Goal: Task Accomplishment & Management: Use online tool/utility

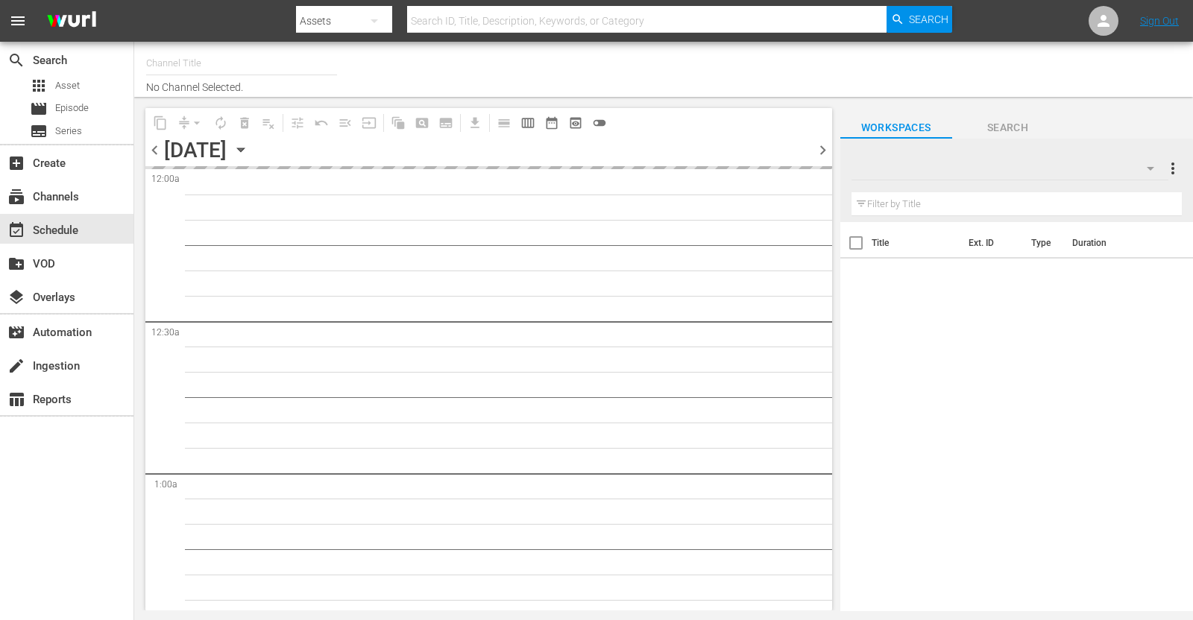
type input "Travelxp - EN (473)"
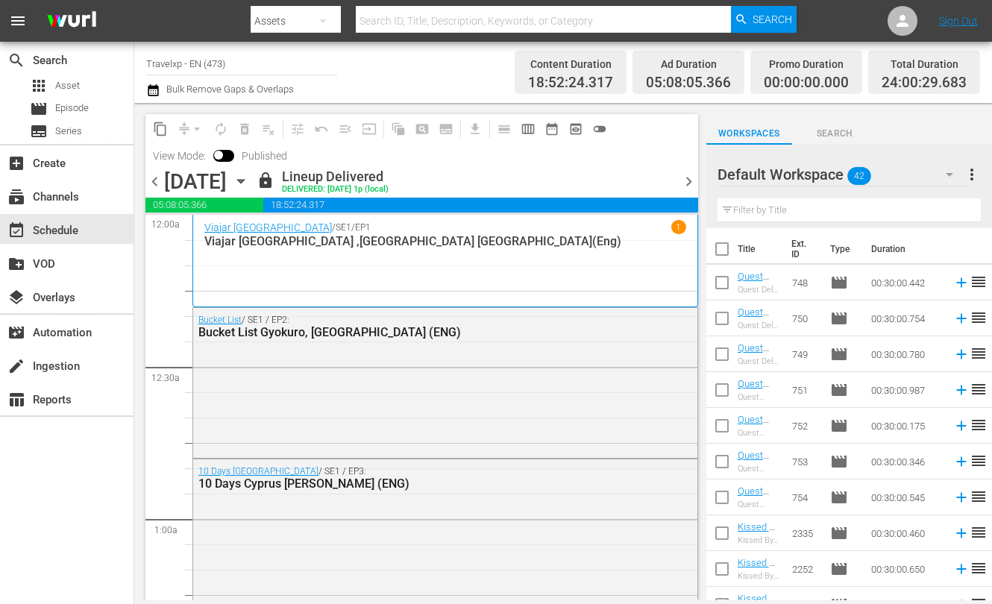
click at [687, 180] on span "chevron_right" at bounding box center [688, 181] width 19 height 19
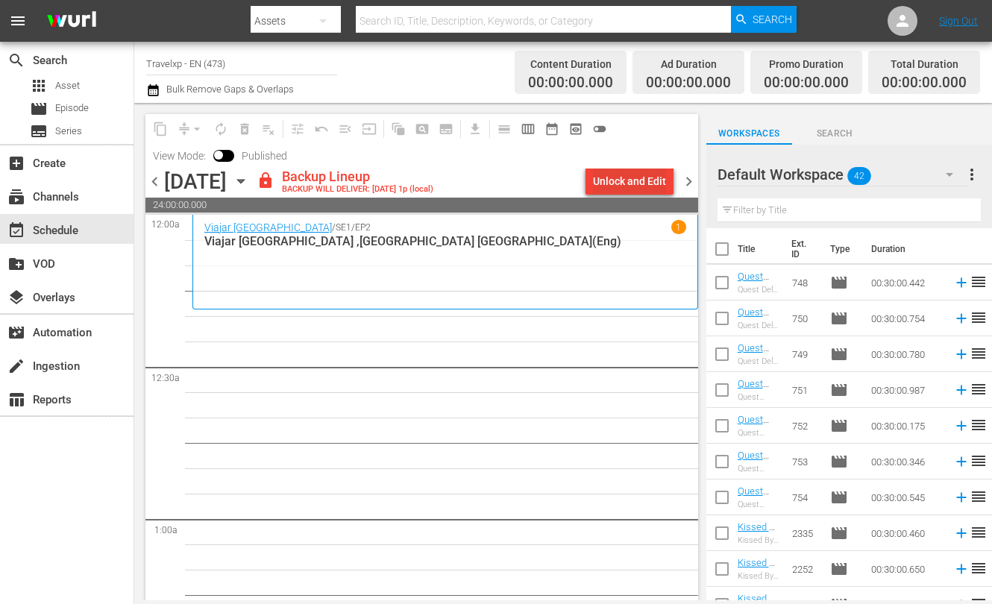
click at [631, 174] on div "Unlock and Edit" at bounding box center [629, 181] width 73 height 27
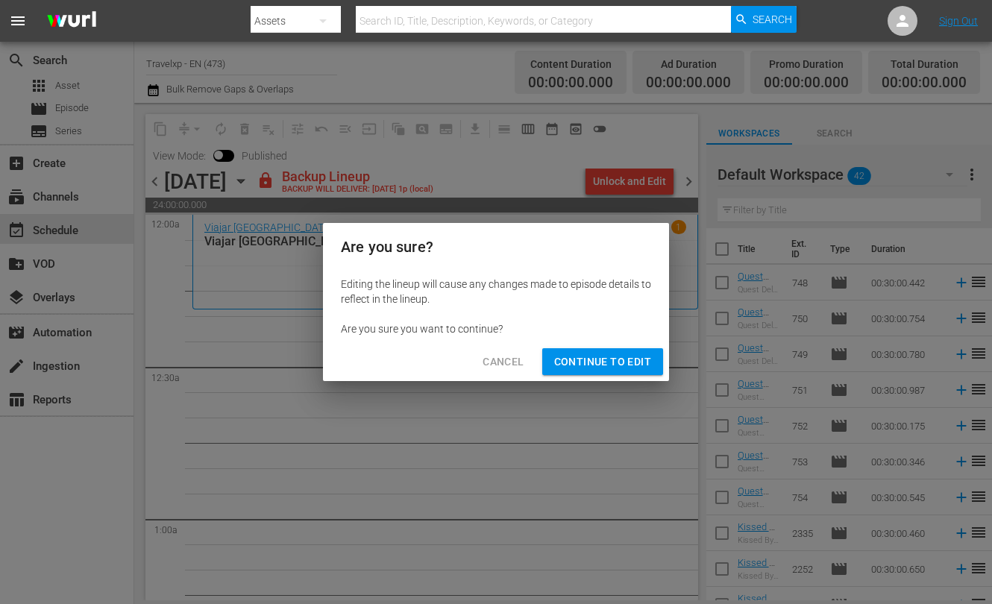
click at [598, 357] on span "Continue to Edit" at bounding box center [602, 362] width 97 height 19
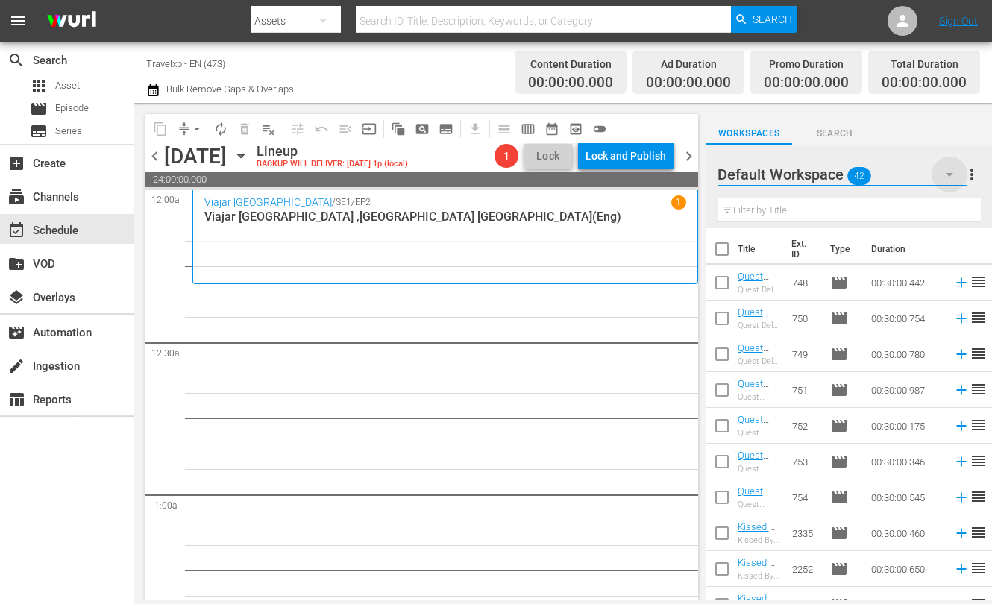
click at [956, 167] on icon "button" at bounding box center [949, 174] width 18 height 18
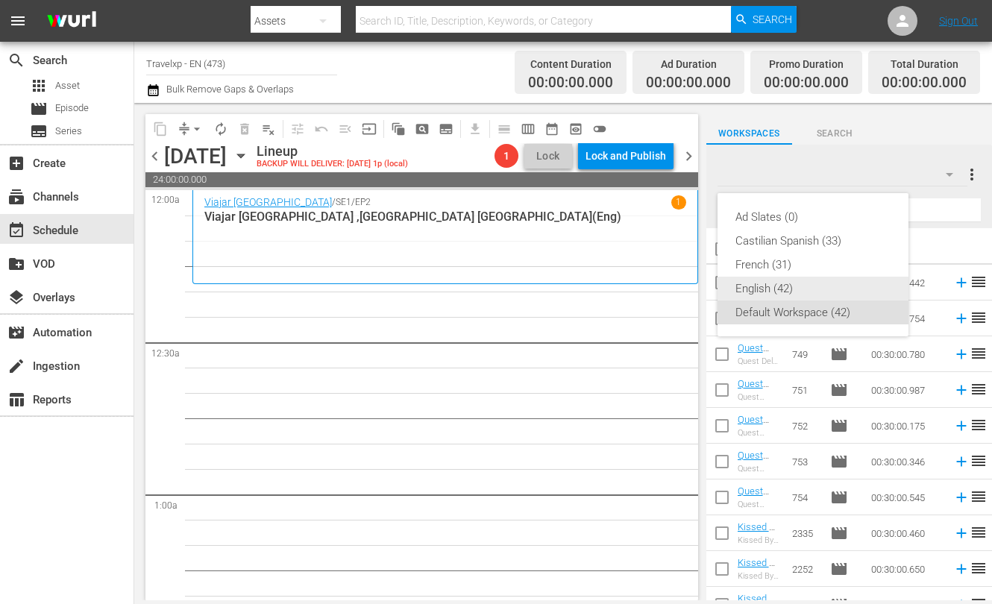
click at [781, 284] on div "English (42)" at bounding box center [812, 289] width 155 height 24
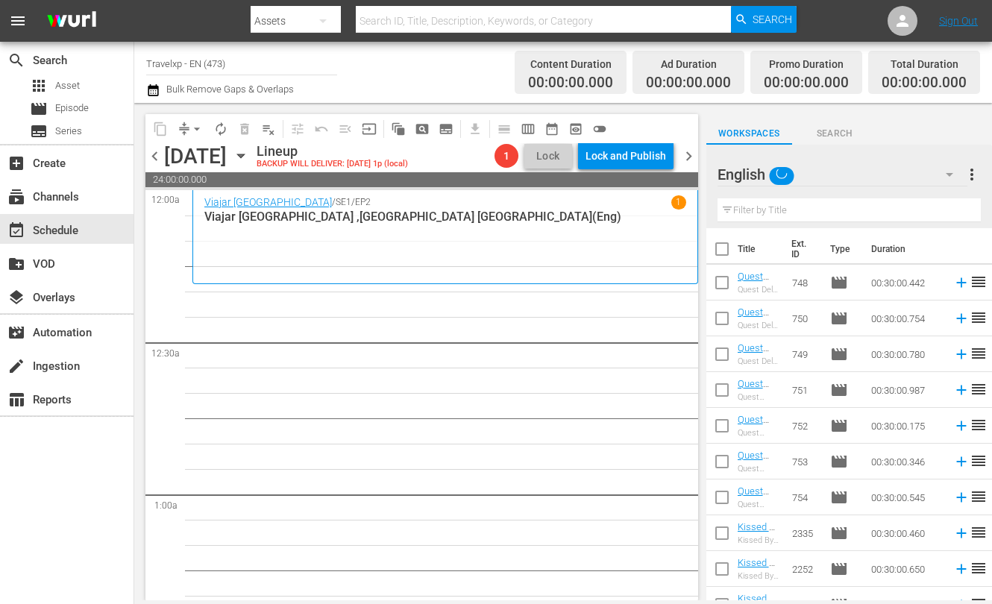
click at [769, 218] on input "text" at bounding box center [848, 210] width 263 height 24
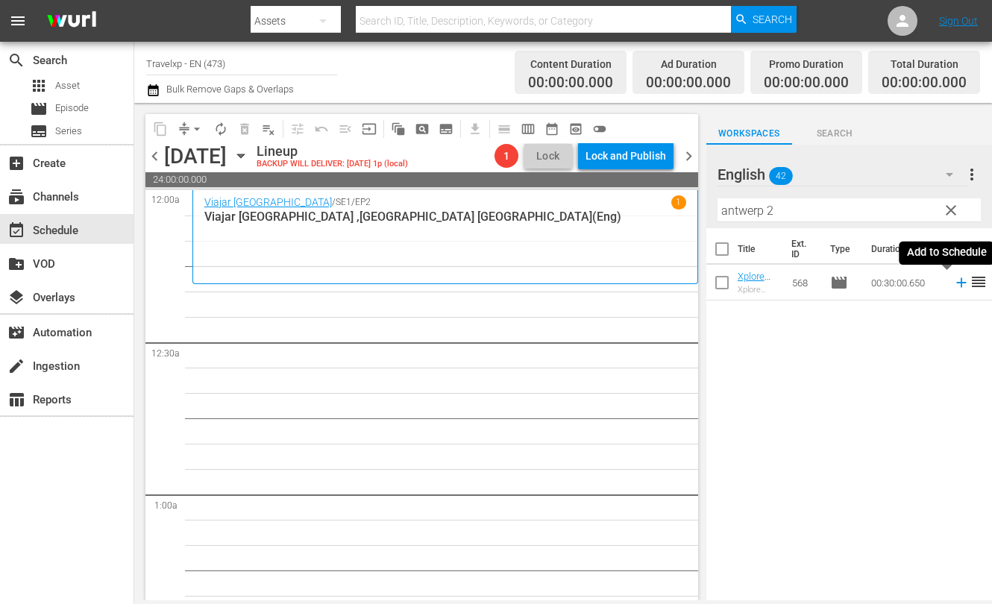
click at [953, 289] on icon at bounding box center [961, 282] width 16 height 16
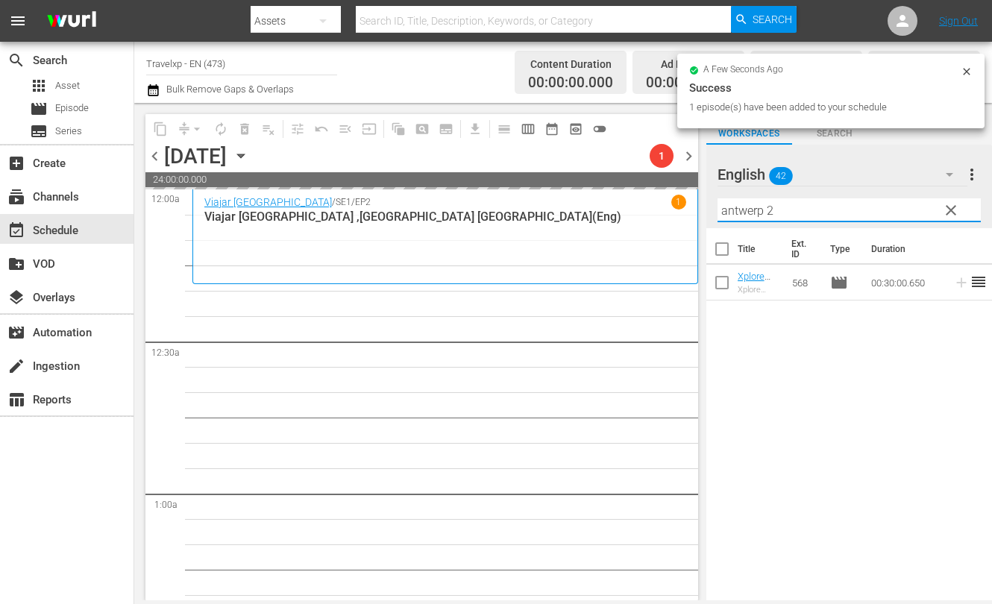
drag, startPoint x: 790, startPoint y: 207, endPoint x: 715, endPoint y: 207, distance: 75.3
click at [715, 207] on div "English 42 English more_vert clear Filter by Title antwerp 2" at bounding box center [849, 186] width 286 height 83
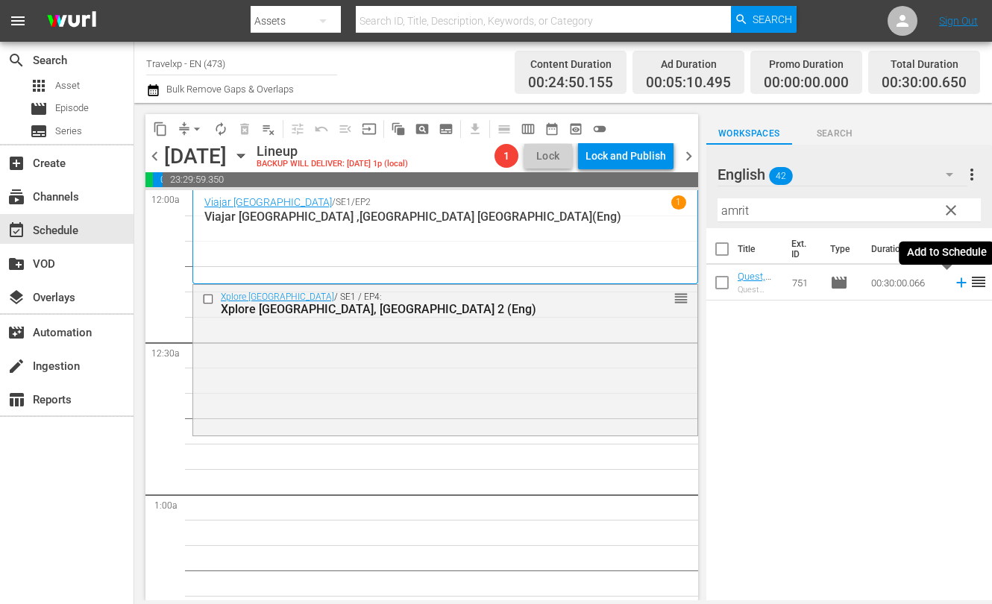
click at [956, 282] on icon at bounding box center [961, 283] width 10 height 10
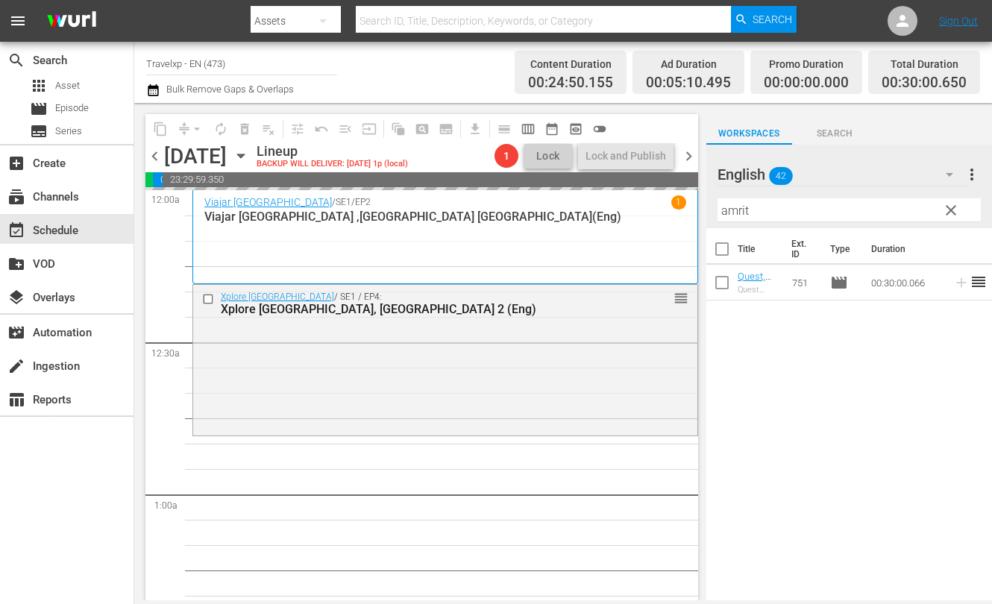
click at [731, 212] on input "amrit" at bounding box center [848, 210] width 263 height 24
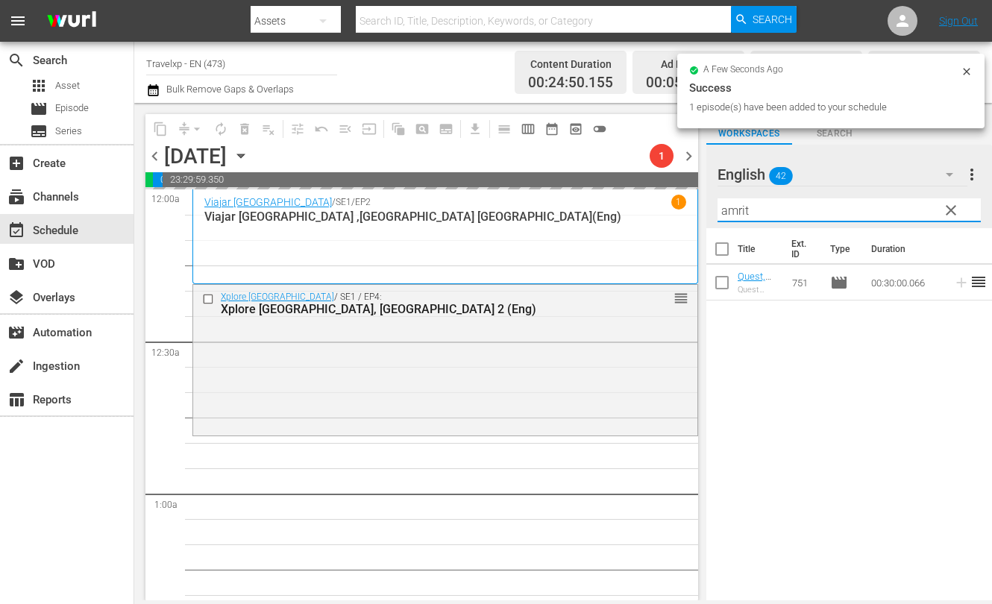
click at [731, 212] on input "amrit" at bounding box center [848, 210] width 263 height 24
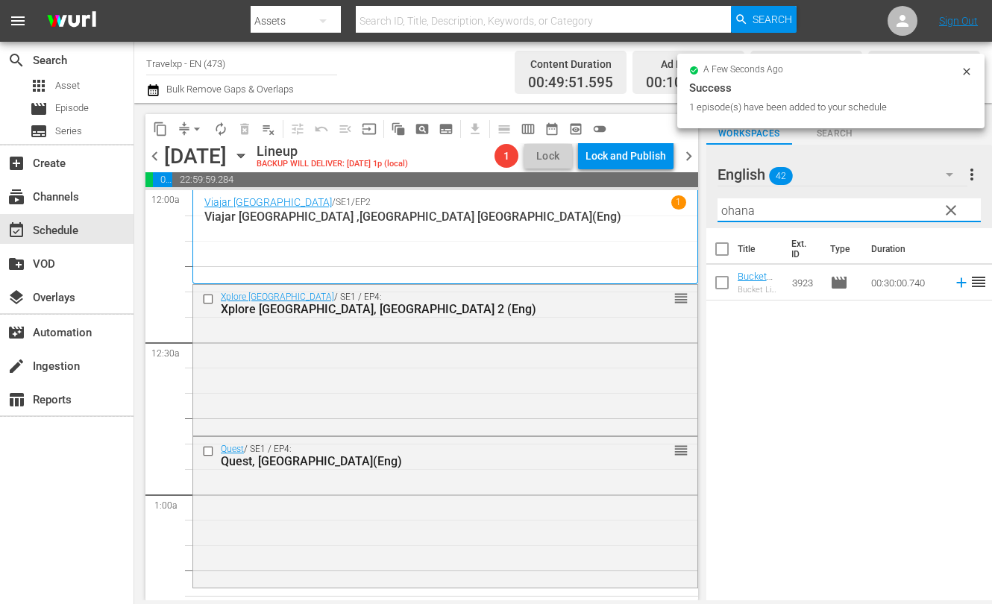
click at [953, 286] on icon at bounding box center [961, 282] width 16 height 16
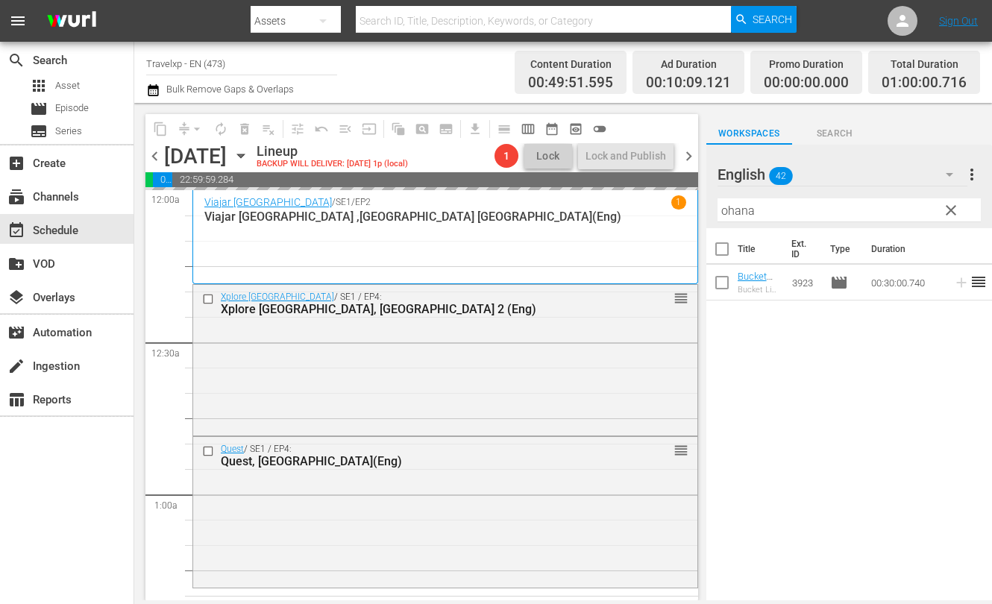
click at [734, 215] on input "ohana" at bounding box center [848, 210] width 263 height 24
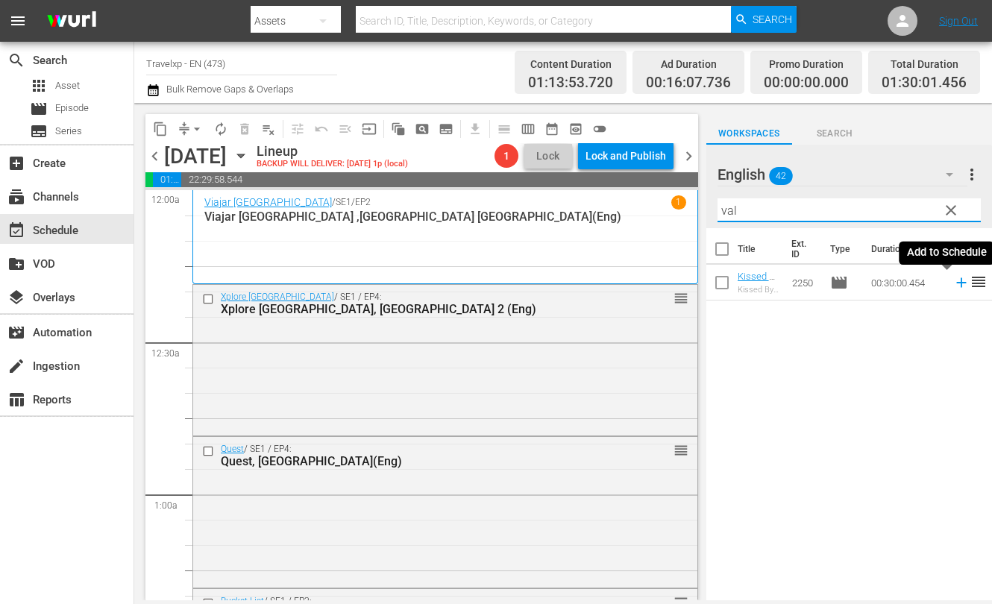
click at [956, 280] on icon at bounding box center [961, 283] width 10 height 10
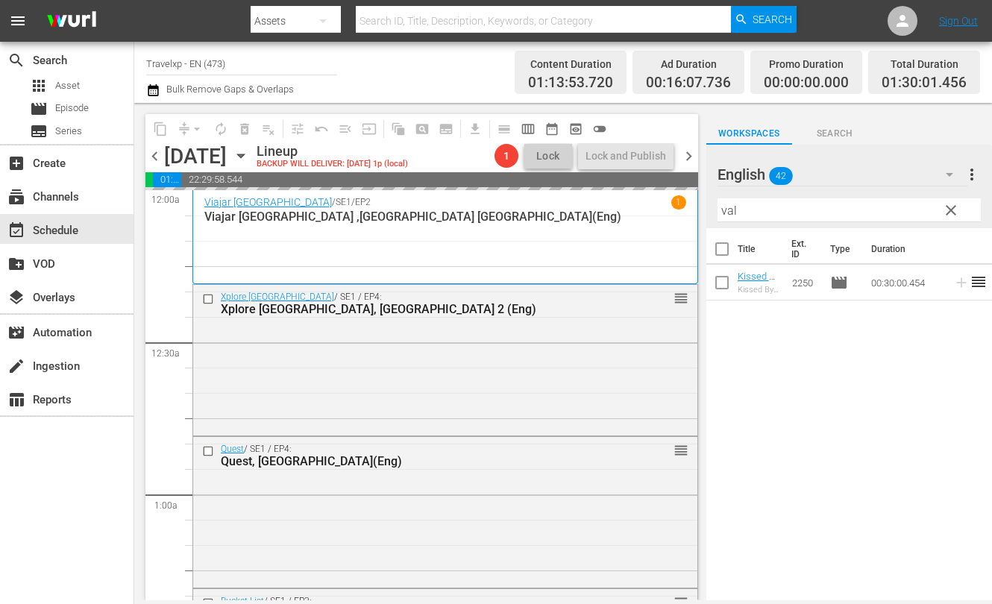
click at [721, 210] on input "val" at bounding box center [848, 210] width 263 height 24
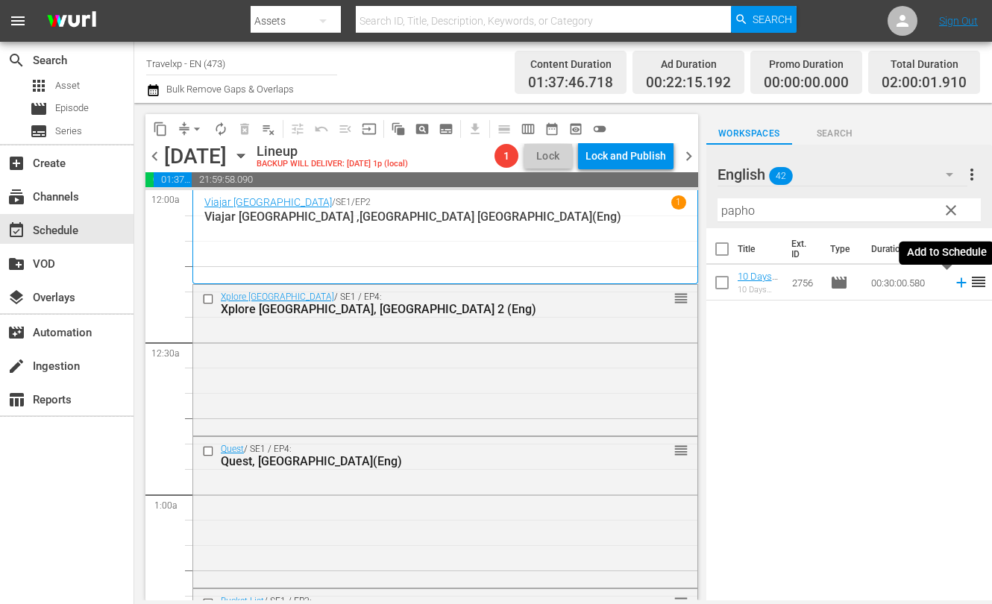
click at [956, 283] on icon at bounding box center [961, 283] width 10 height 10
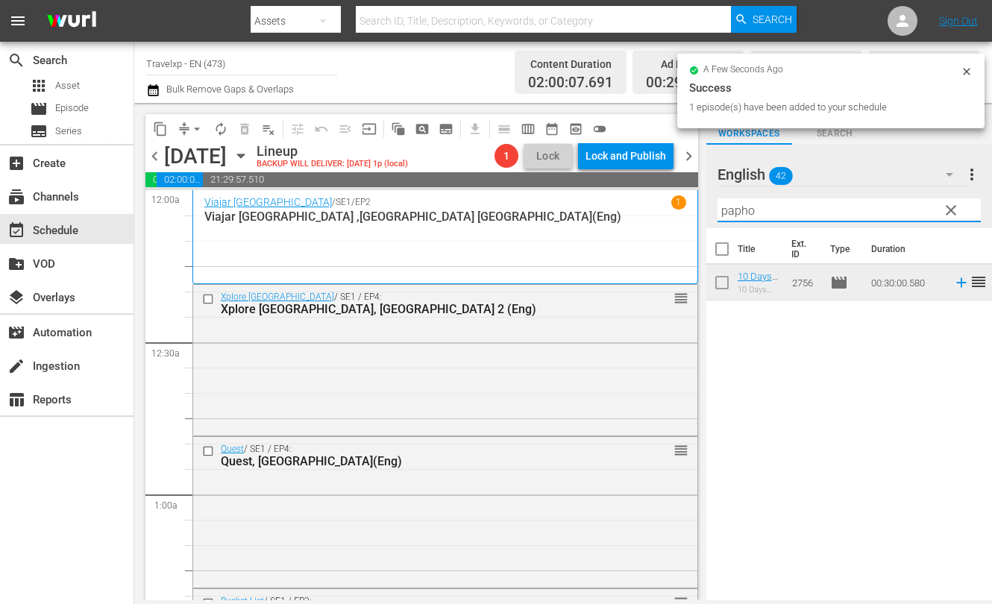
click at [727, 212] on input "papho" at bounding box center [848, 210] width 263 height 24
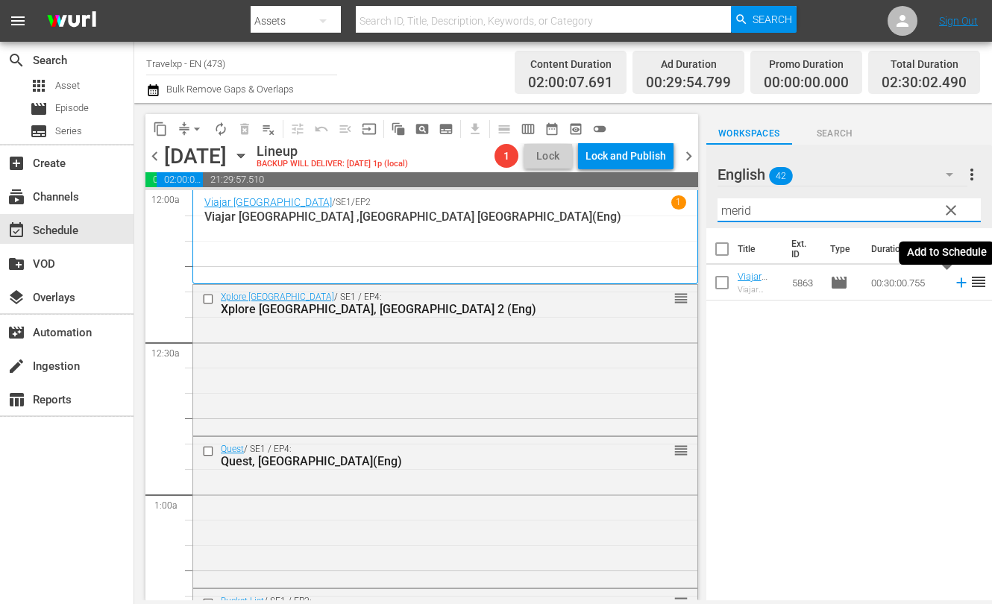
click at [953, 283] on icon at bounding box center [961, 282] width 16 height 16
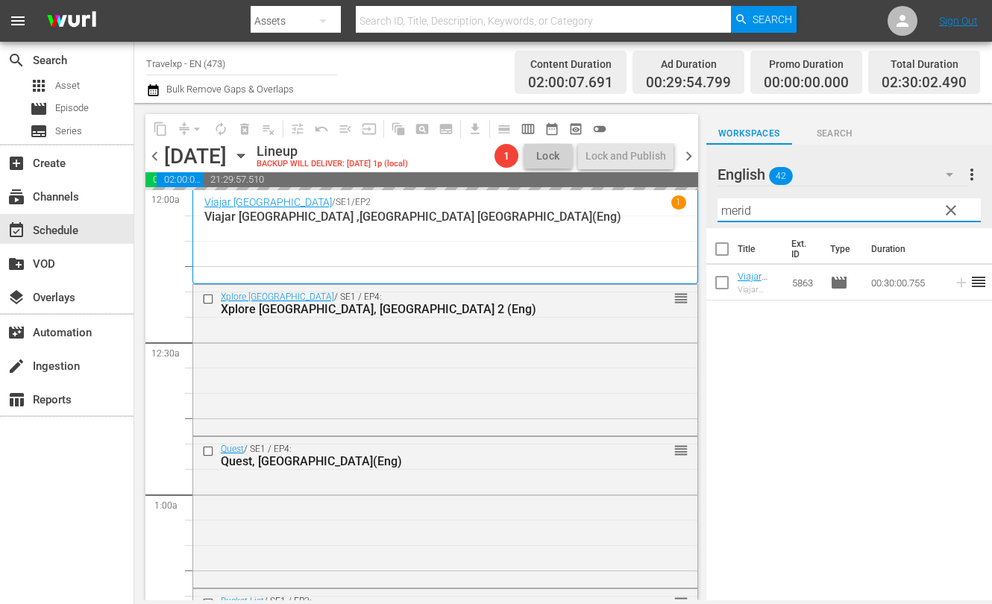
click at [743, 207] on input "merid" at bounding box center [848, 210] width 263 height 24
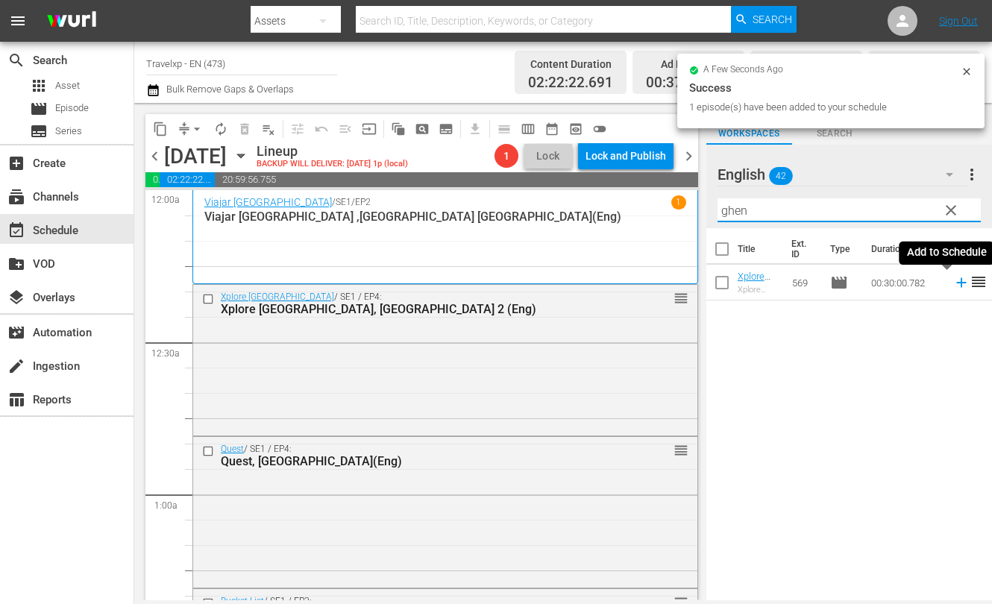
click at [953, 283] on icon at bounding box center [961, 282] width 16 height 16
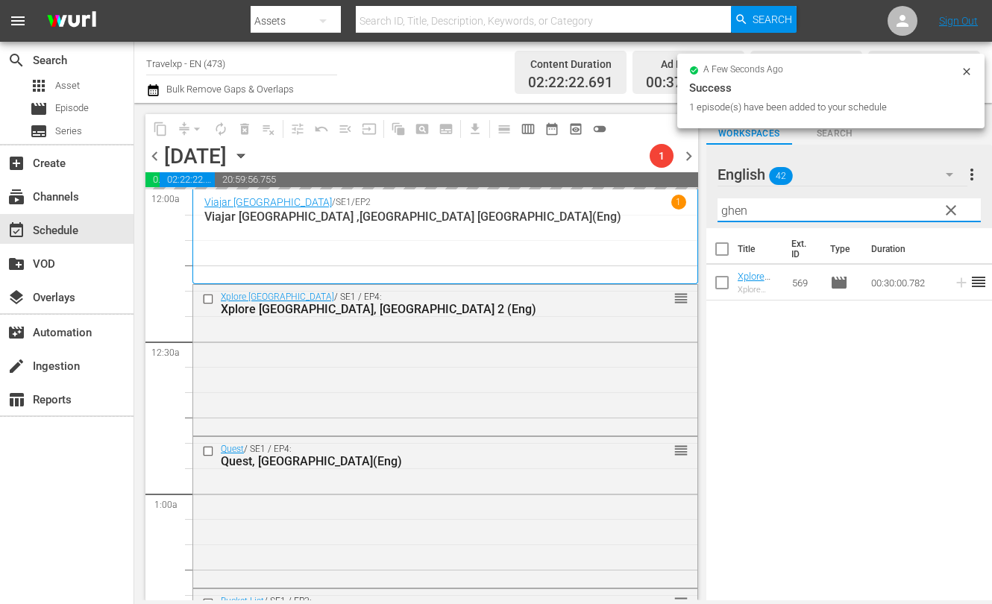
click at [732, 205] on input "ghen" at bounding box center [848, 210] width 263 height 24
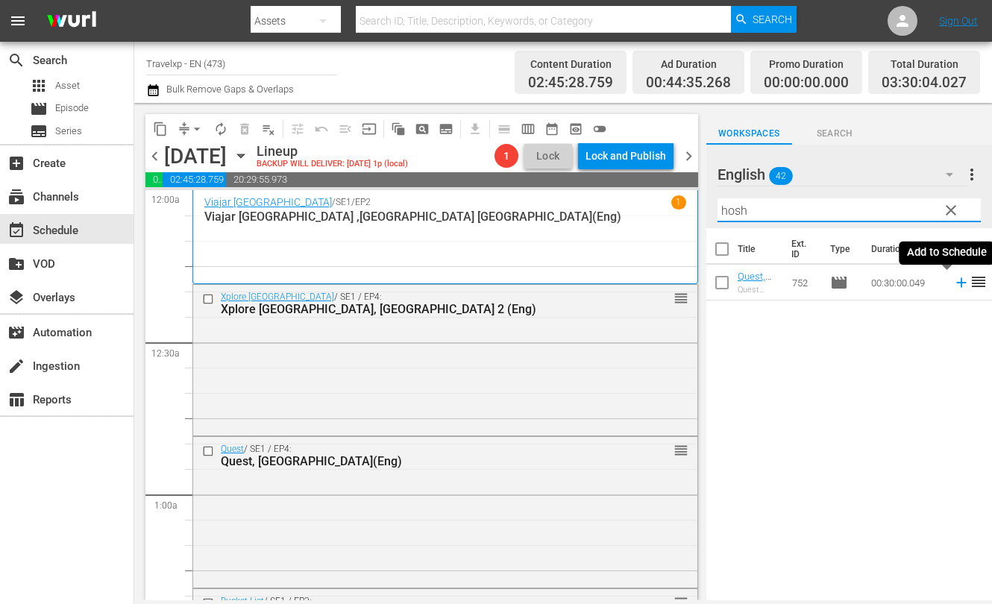
click at [956, 285] on icon at bounding box center [961, 283] width 10 height 10
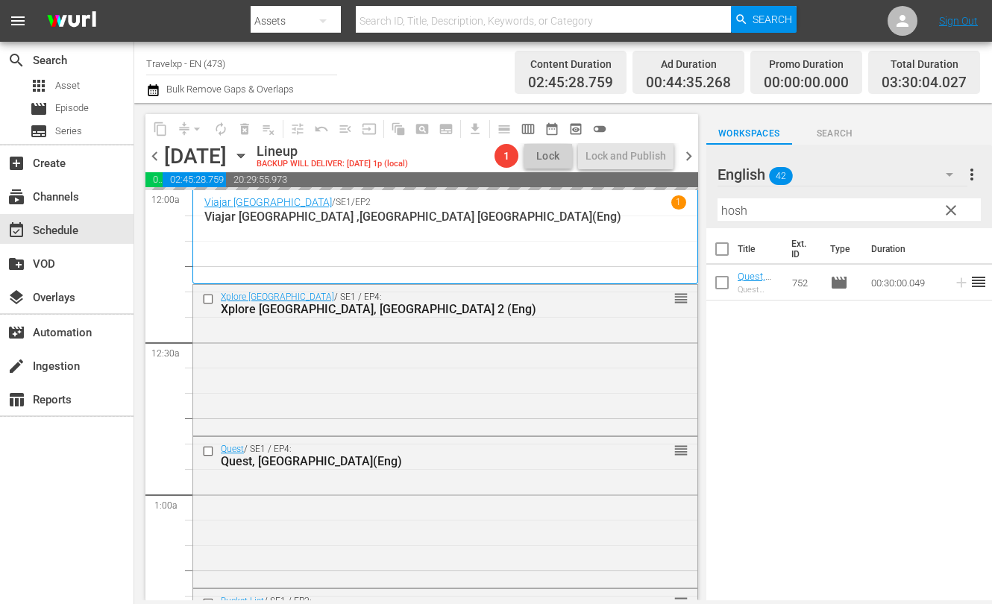
click at [734, 214] on input "hosh" at bounding box center [848, 210] width 263 height 24
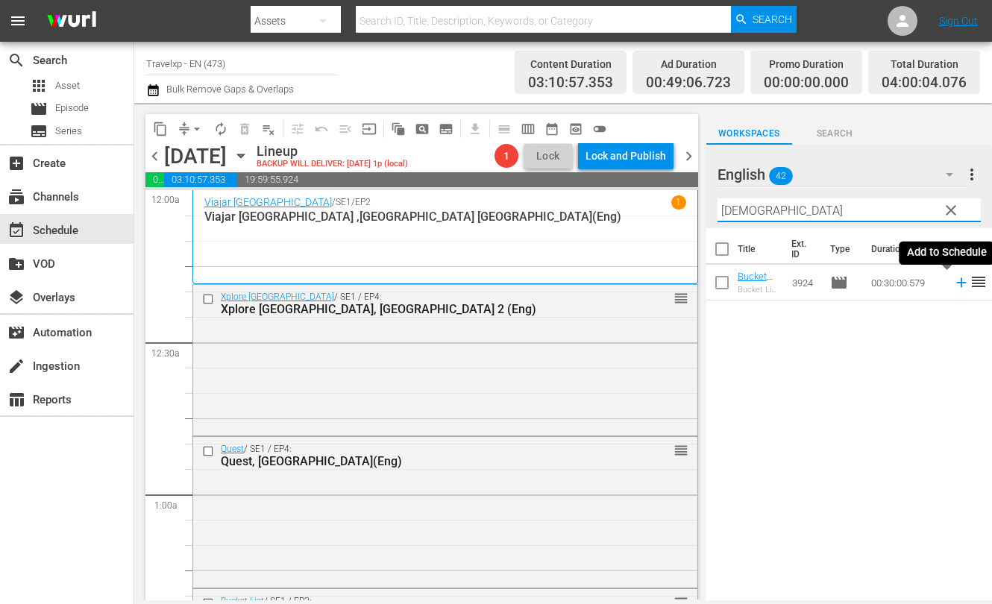
click at [956, 282] on icon at bounding box center [961, 283] width 10 height 10
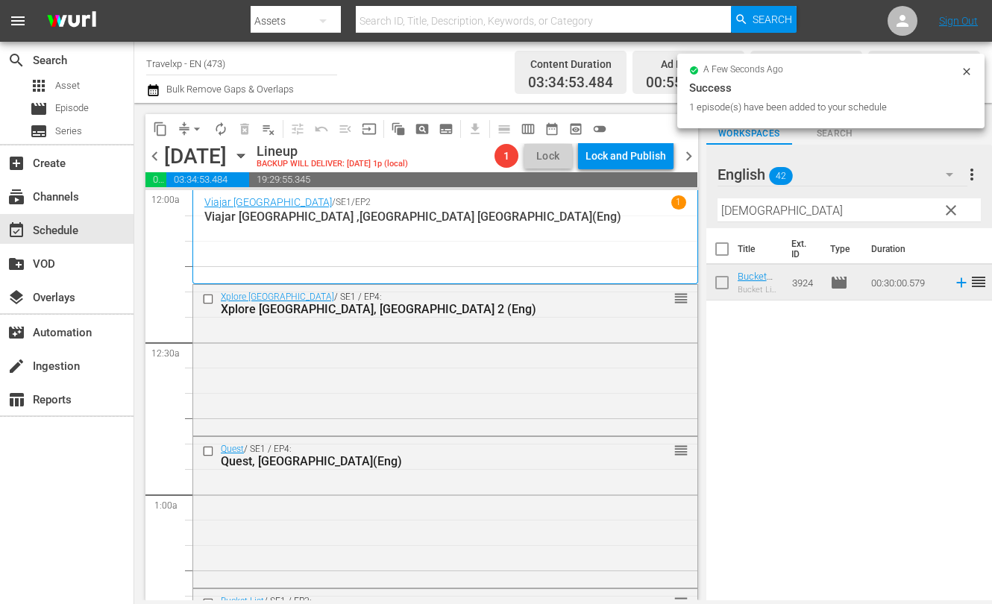
click at [737, 209] on input "[DEMOGRAPHIC_DATA]" at bounding box center [848, 210] width 263 height 24
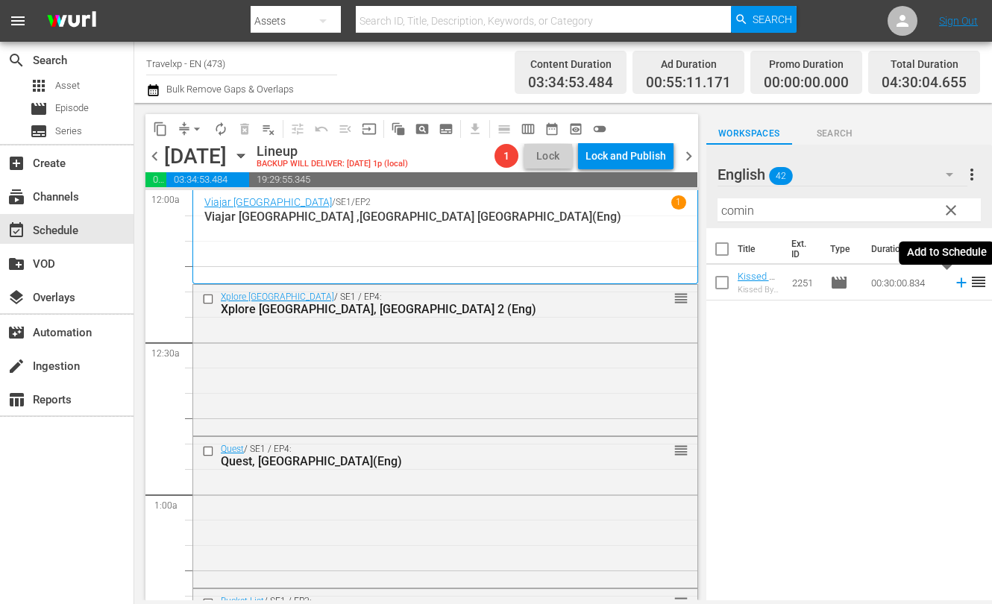
click at [953, 280] on icon at bounding box center [961, 282] width 16 height 16
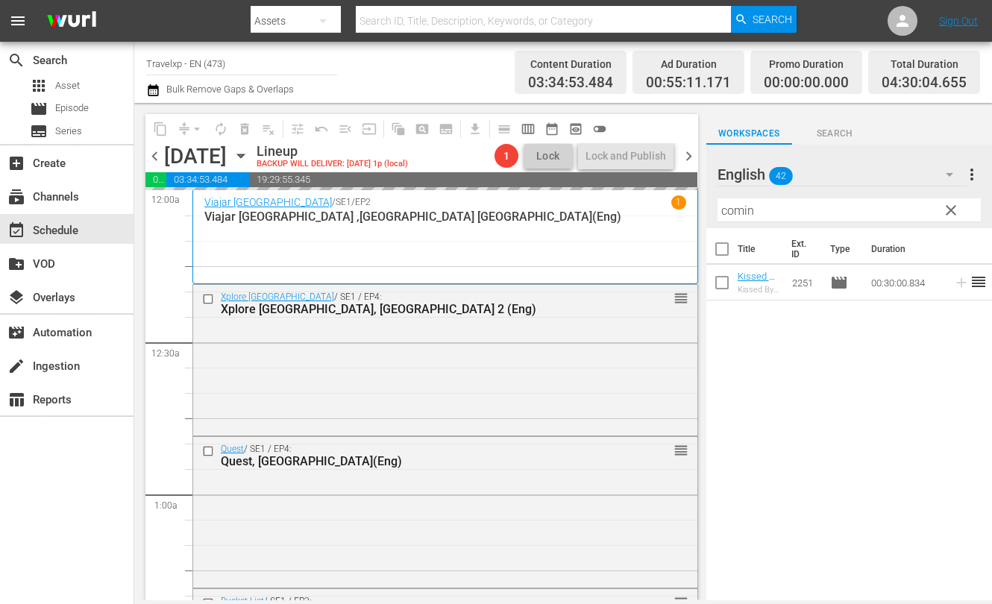
click at [732, 212] on input "comin" at bounding box center [848, 210] width 263 height 24
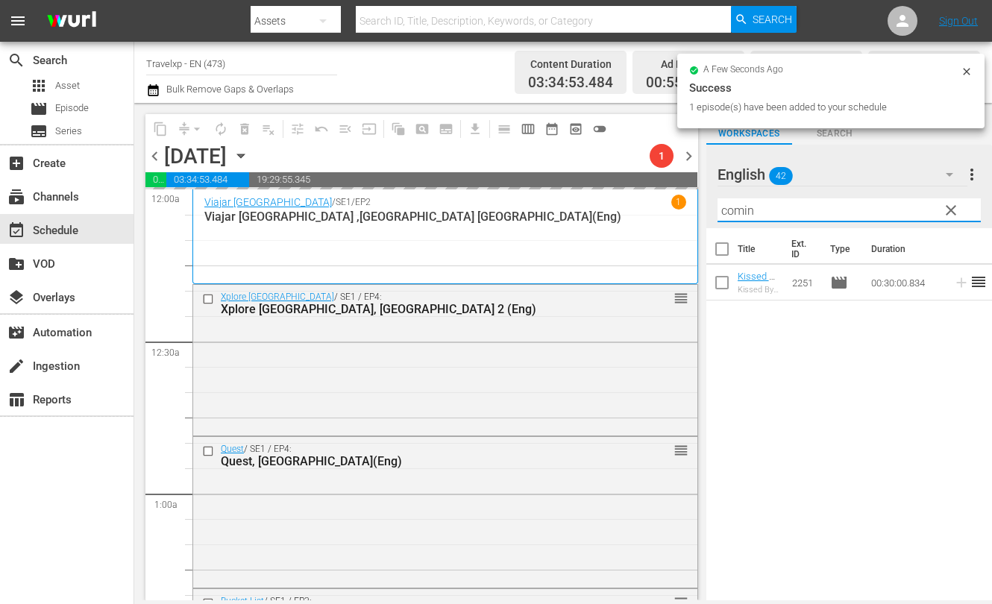
click at [732, 212] on input "comin" at bounding box center [848, 210] width 263 height 24
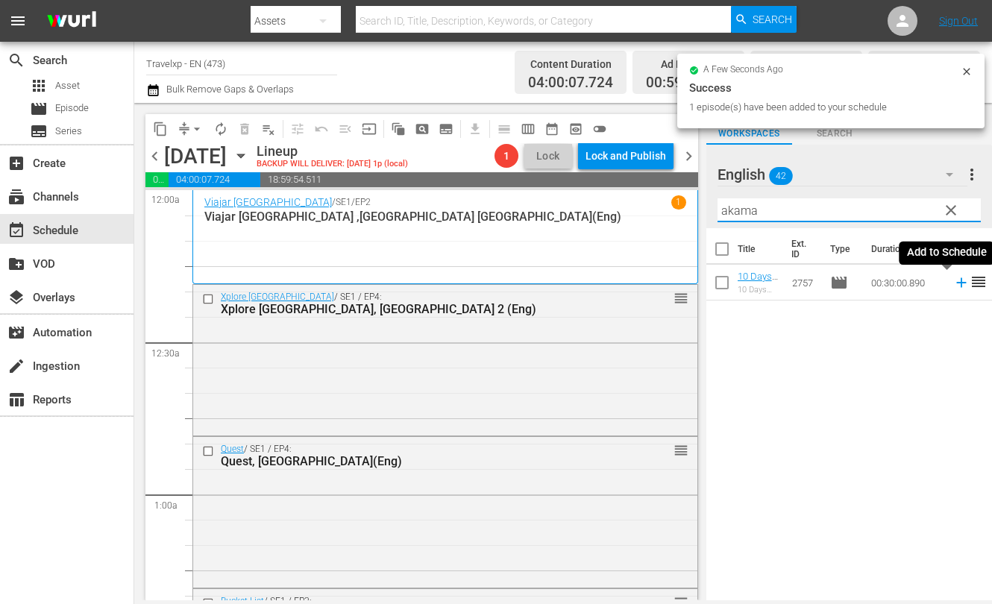
click at [956, 283] on icon at bounding box center [961, 283] width 10 height 10
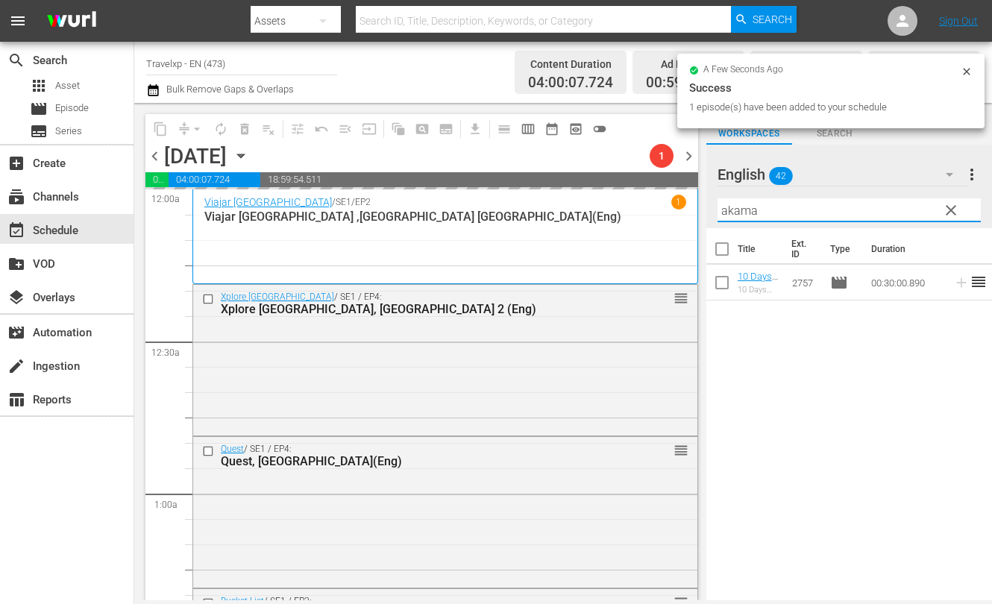
click at [741, 209] on input "akama" at bounding box center [848, 210] width 263 height 24
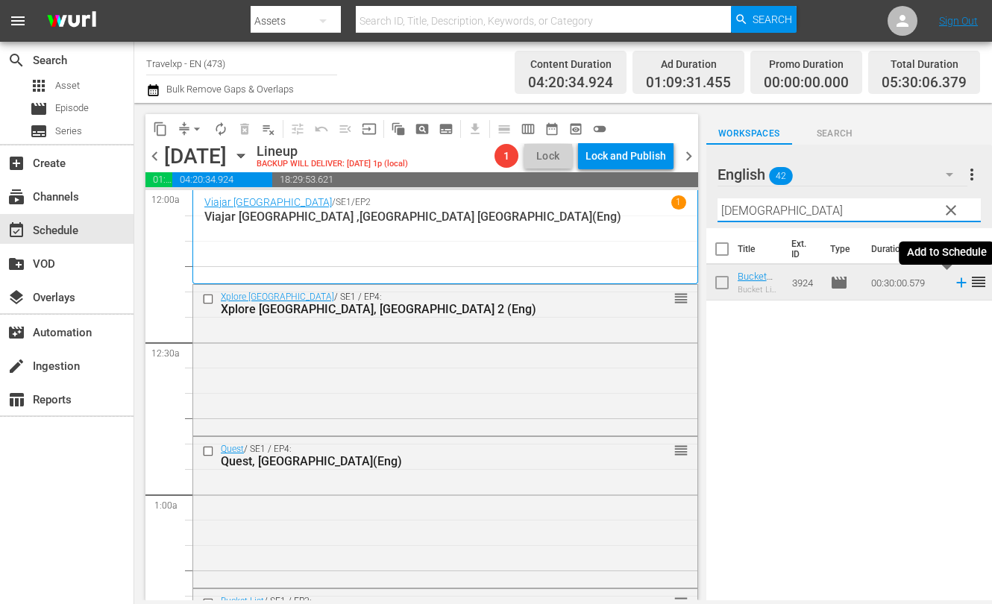
click at [956, 282] on icon at bounding box center [961, 283] width 10 height 10
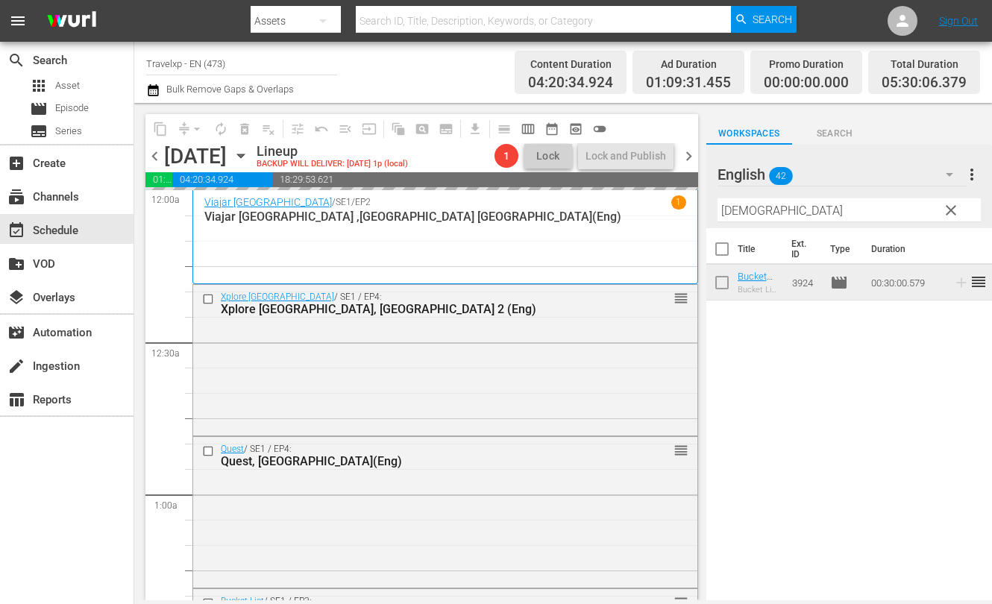
click at [732, 212] on input "[DEMOGRAPHIC_DATA]" at bounding box center [848, 210] width 263 height 24
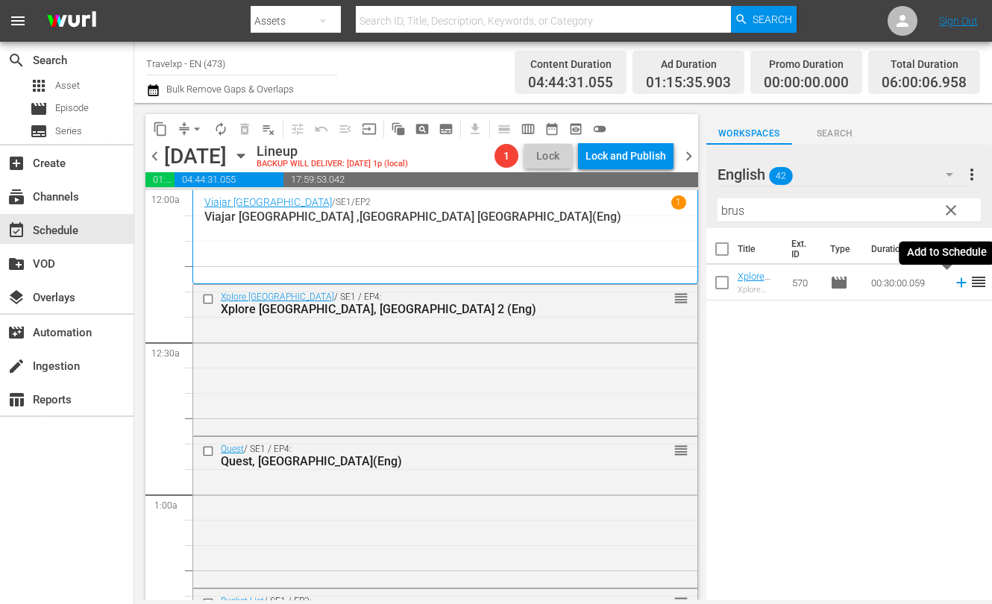
click at [956, 282] on icon at bounding box center [961, 283] width 10 height 10
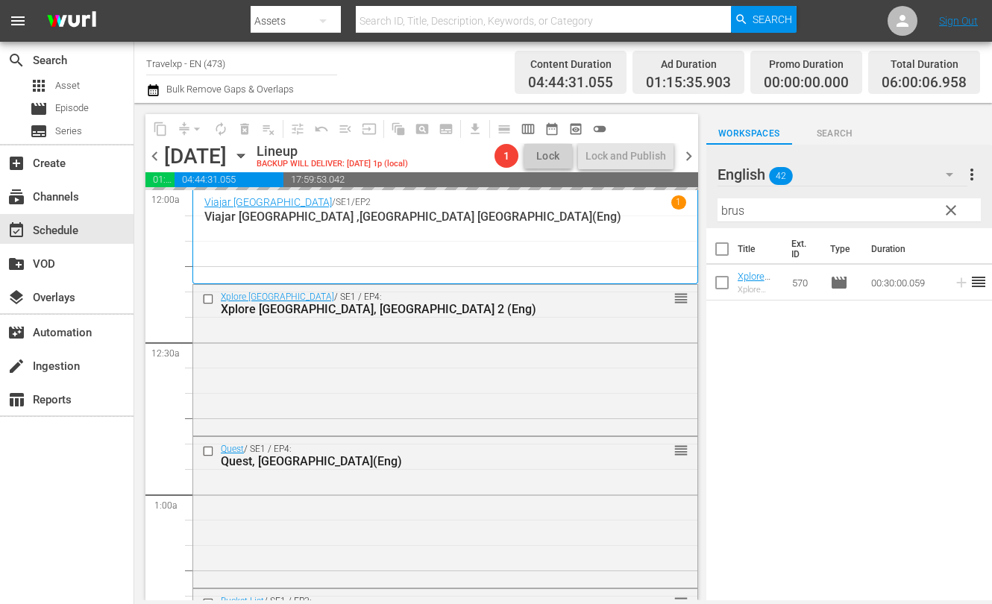
click at [734, 212] on input "brus" at bounding box center [848, 210] width 263 height 24
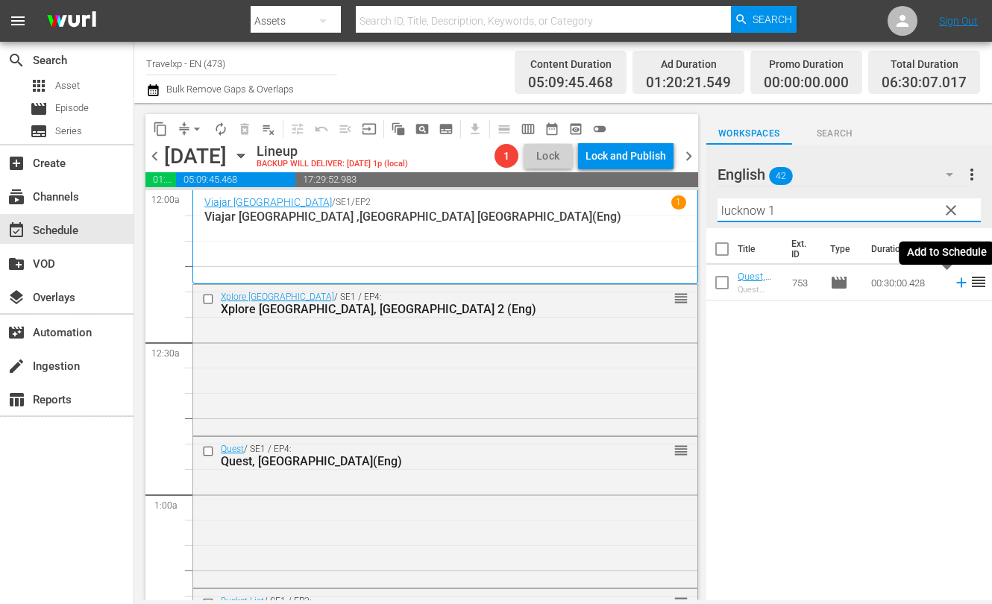
click at [953, 281] on icon at bounding box center [961, 282] width 16 height 16
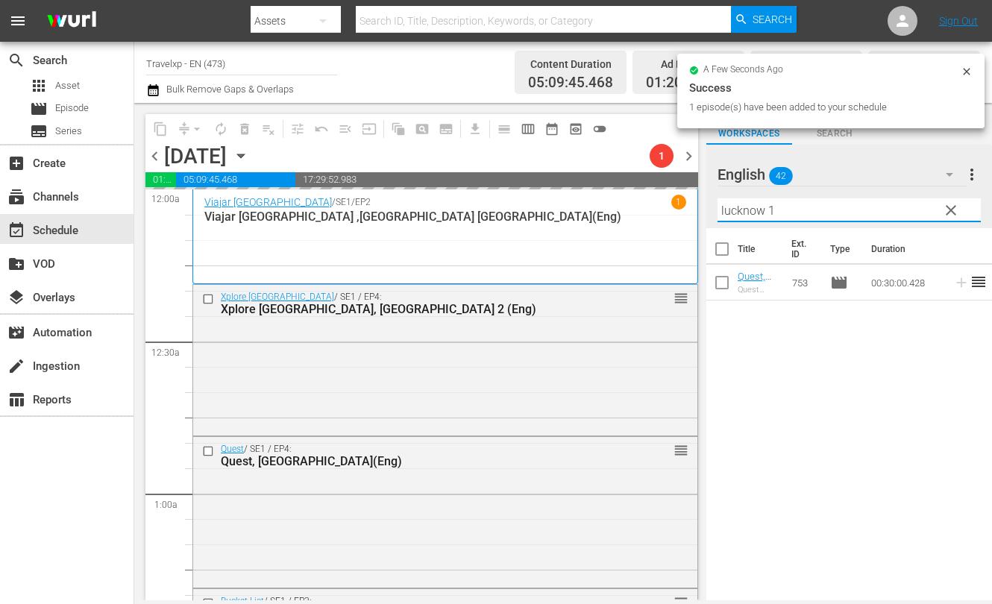
drag, startPoint x: 783, startPoint y: 209, endPoint x: 697, endPoint y: 195, distance: 86.9
click at [697, 195] on div "content_copy compress arrow_drop_down autorenew_outlined delete_forever_outline…" at bounding box center [562, 351] width 857 height 497
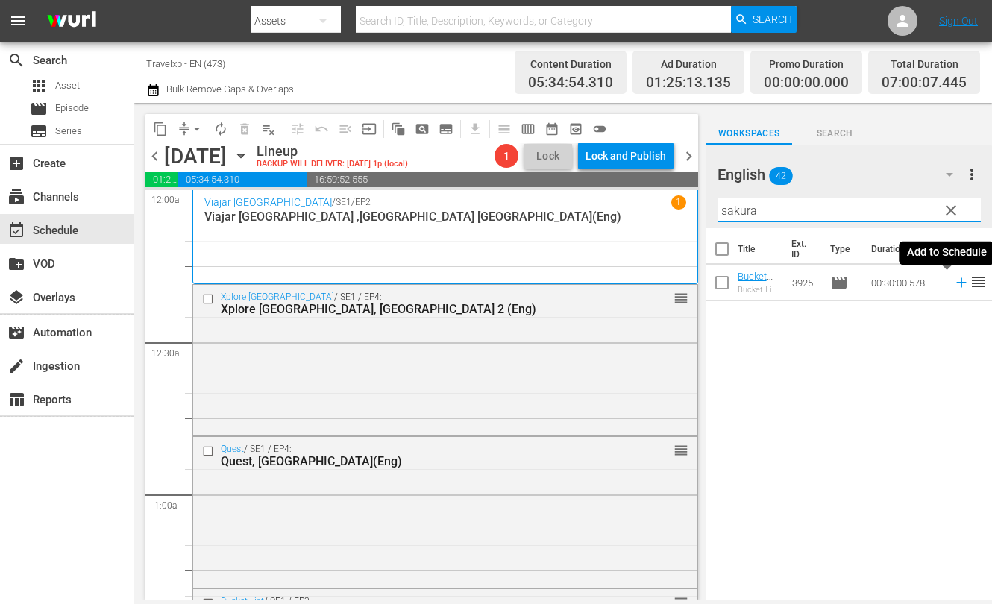
click at [956, 283] on icon at bounding box center [961, 283] width 10 height 10
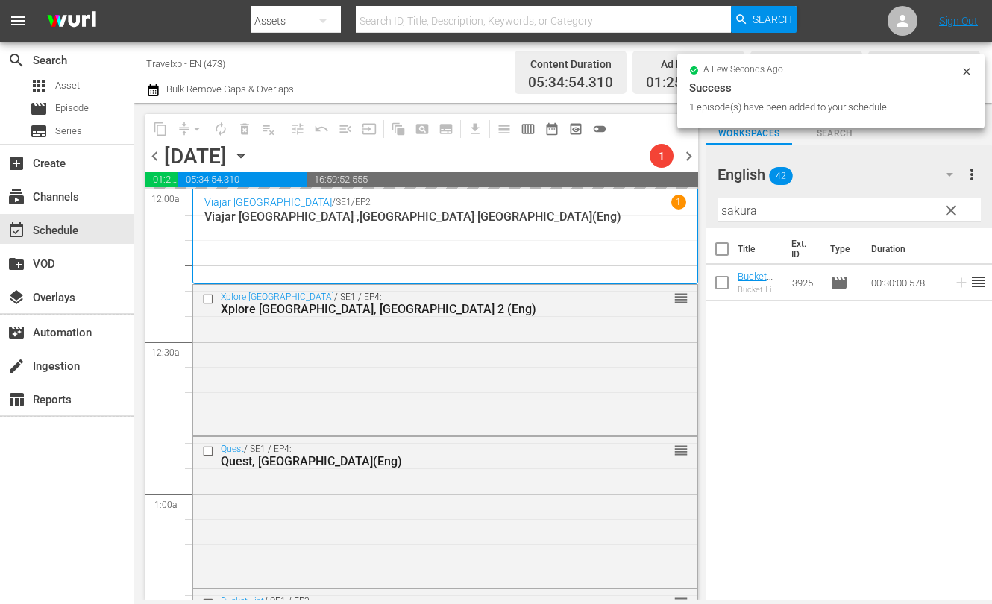
click at [734, 207] on input "sakura" at bounding box center [848, 210] width 263 height 24
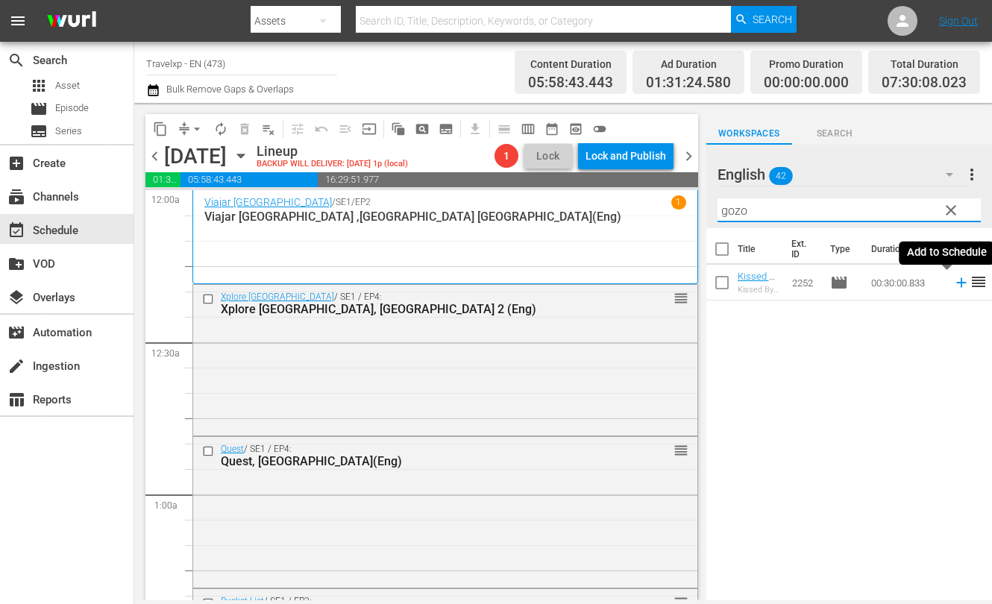
click at [953, 280] on icon at bounding box center [961, 282] width 16 height 16
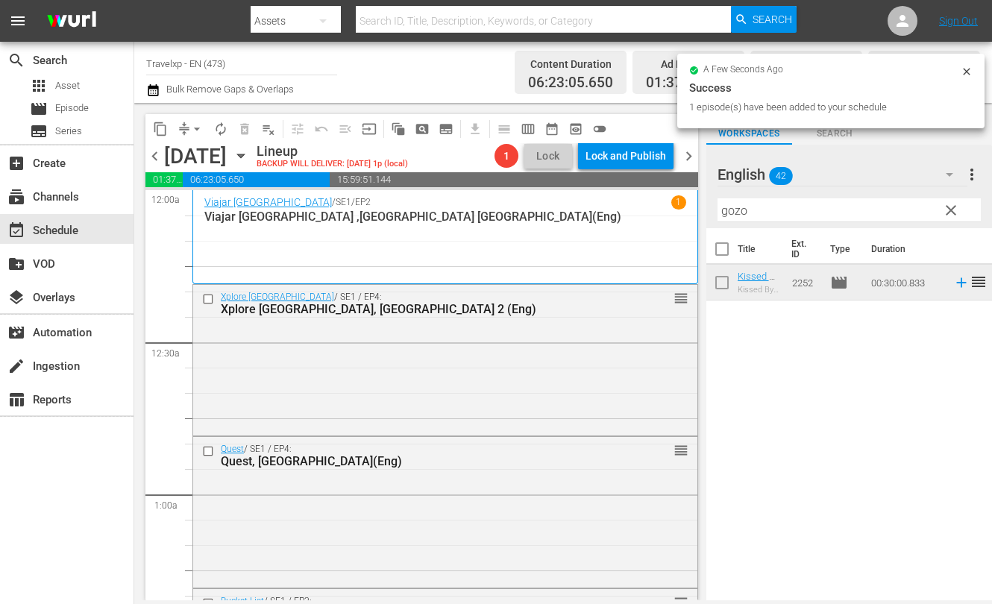
click at [731, 210] on input "gozo" at bounding box center [848, 210] width 263 height 24
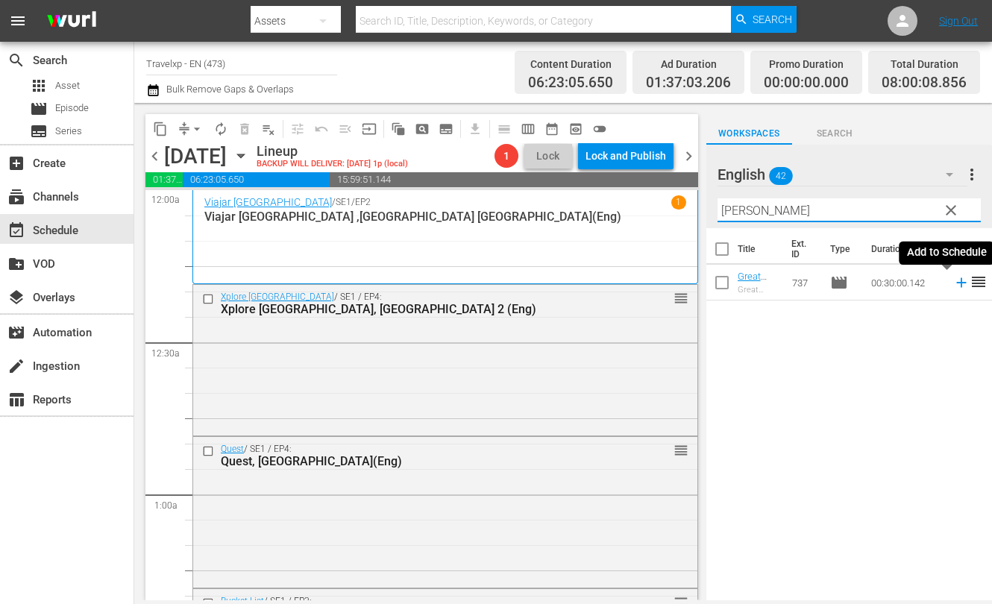
click at [953, 286] on icon at bounding box center [961, 282] width 16 height 16
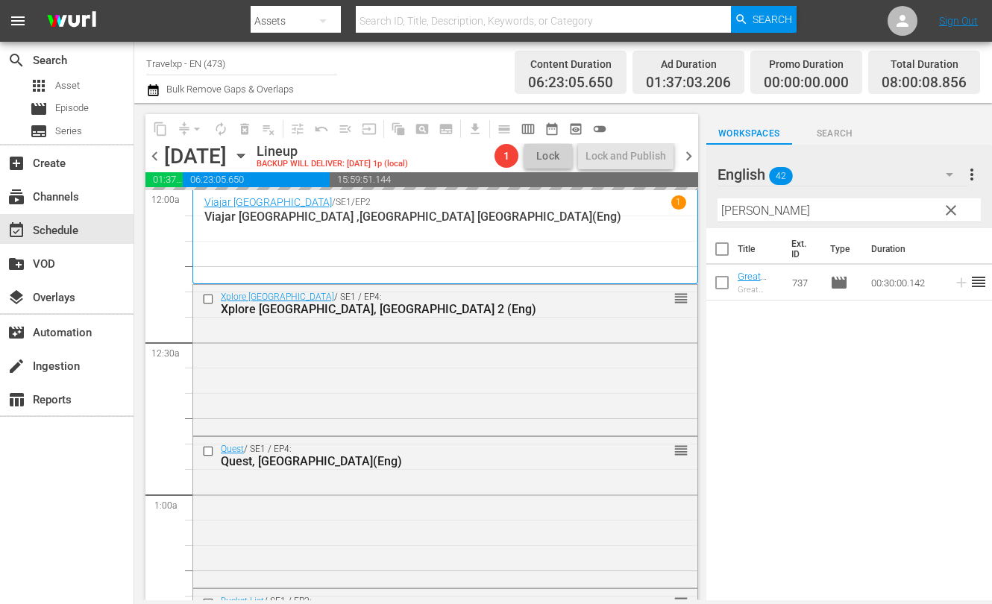
click at [750, 214] on input "[PERSON_NAME]" at bounding box center [848, 210] width 263 height 24
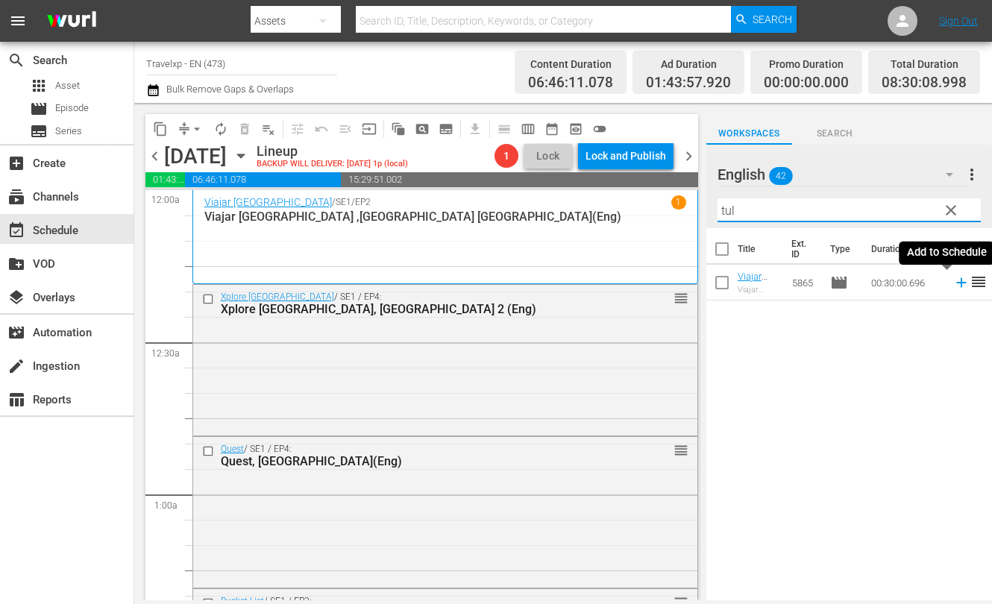
click at [953, 283] on icon at bounding box center [961, 282] width 16 height 16
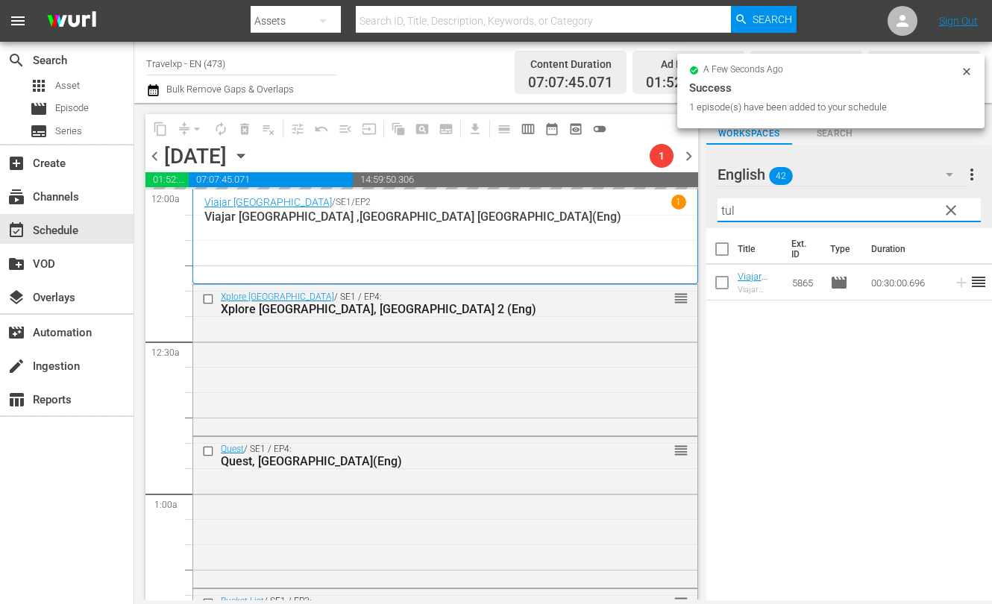
click at [719, 210] on input "tul" at bounding box center [848, 210] width 263 height 24
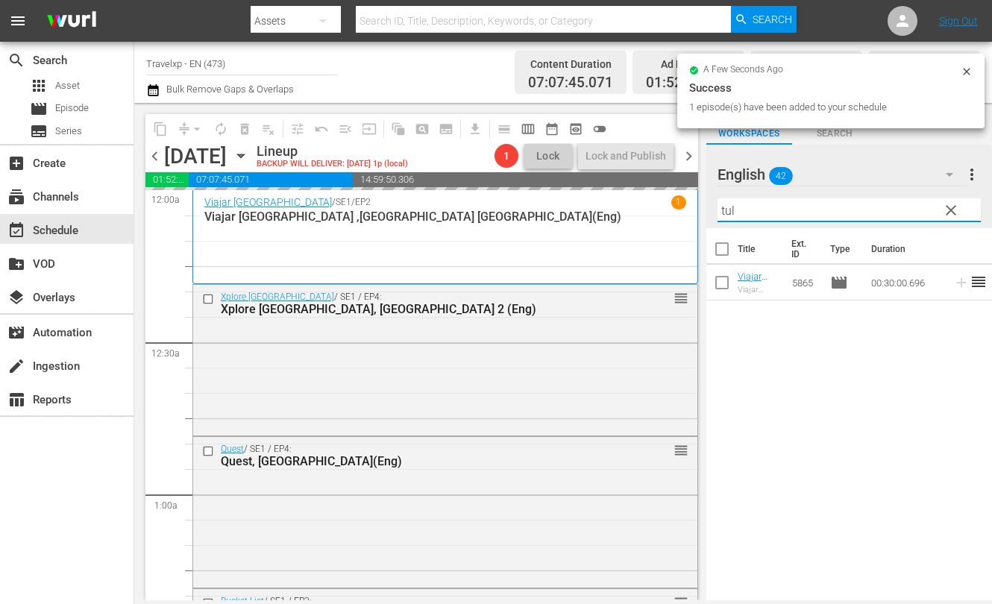
click at [719, 210] on input "tul" at bounding box center [848, 210] width 263 height 24
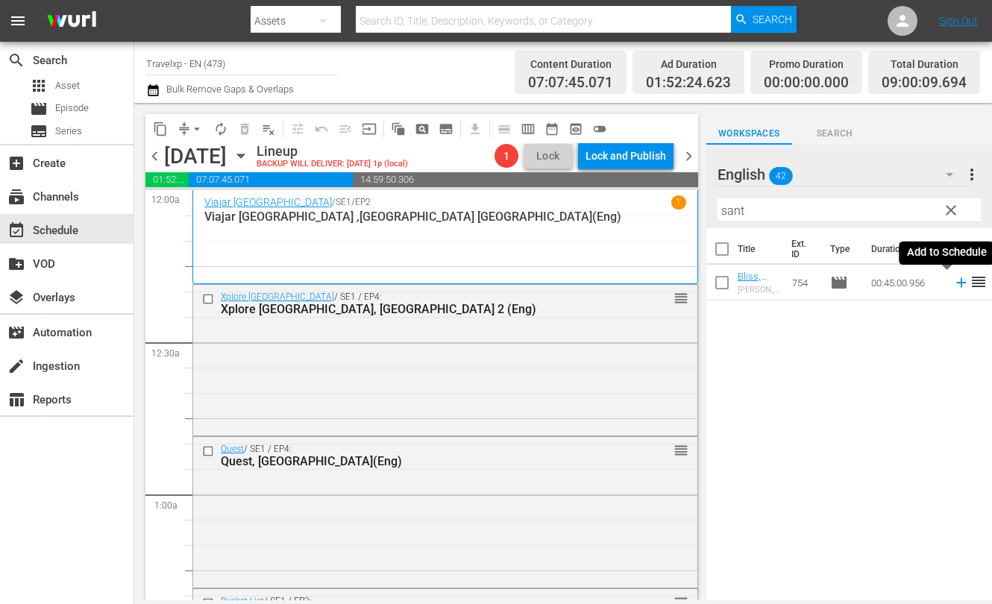
click at [953, 285] on icon at bounding box center [961, 282] width 16 height 16
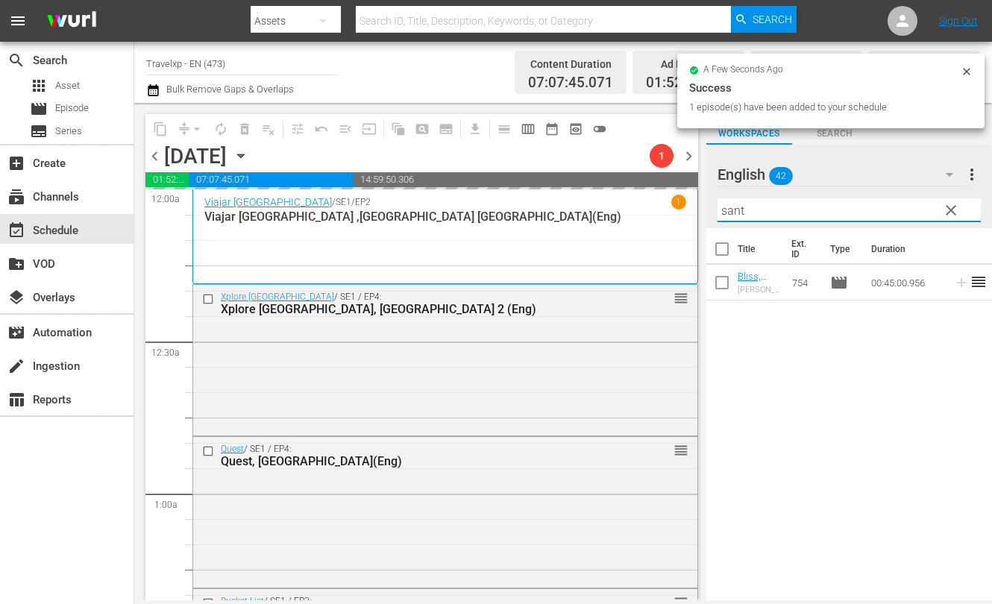
click at [729, 212] on input "sant" at bounding box center [848, 210] width 263 height 24
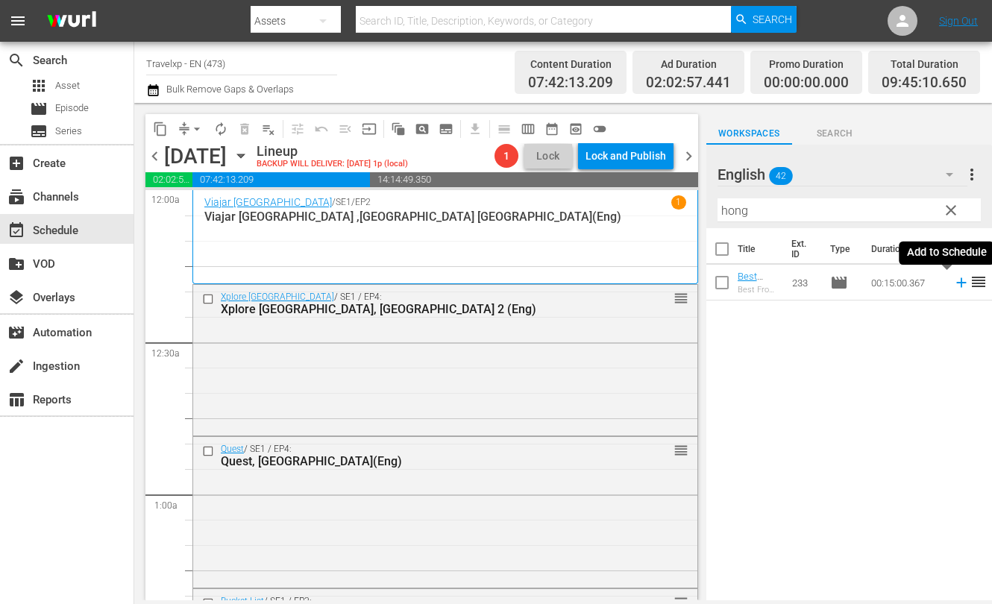
click at [956, 282] on icon at bounding box center [961, 283] width 10 height 10
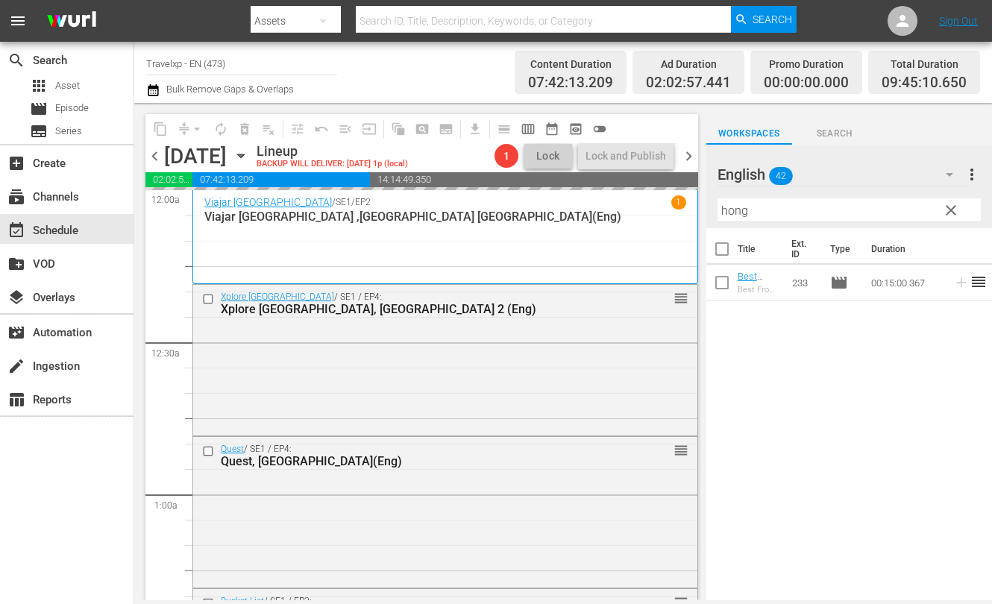
click at [736, 214] on input "hong" at bounding box center [848, 210] width 263 height 24
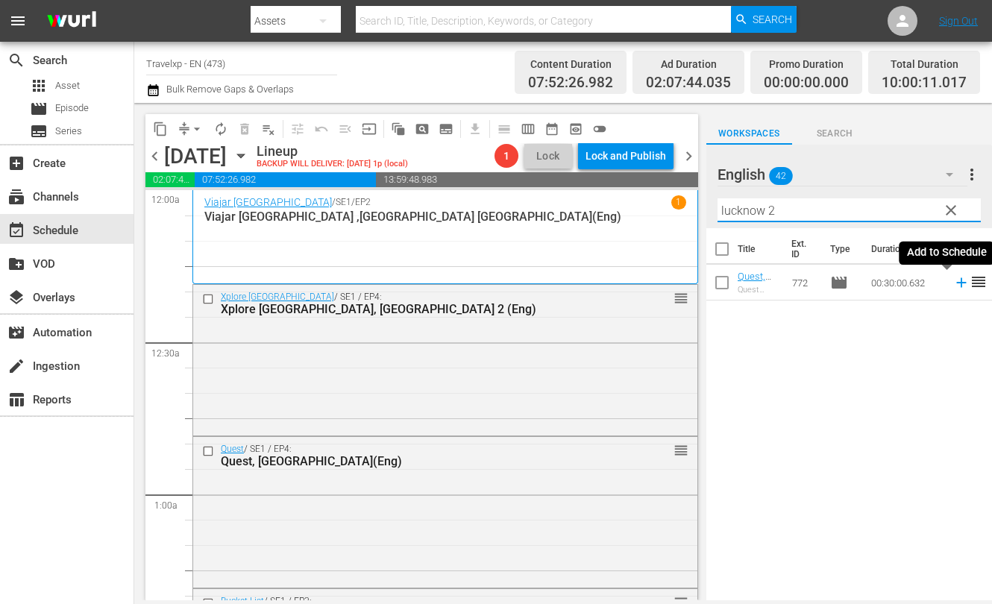
click at [956, 287] on icon at bounding box center [961, 283] width 10 height 10
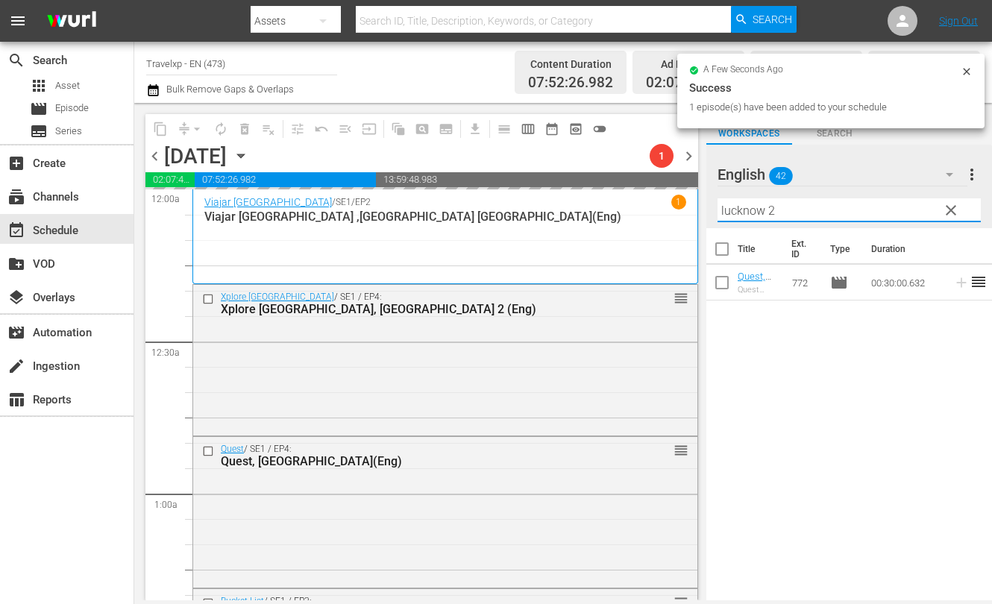
drag, startPoint x: 685, startPoint y: 191, endPoint x: 649, endPoint y: 186, distance: 36.1
click at [649, 186] on div "content_copy compress arrow_drop_down autorenew_outlined delete_forever_outline…" at bounding box center [562, 351] width 857 height 497
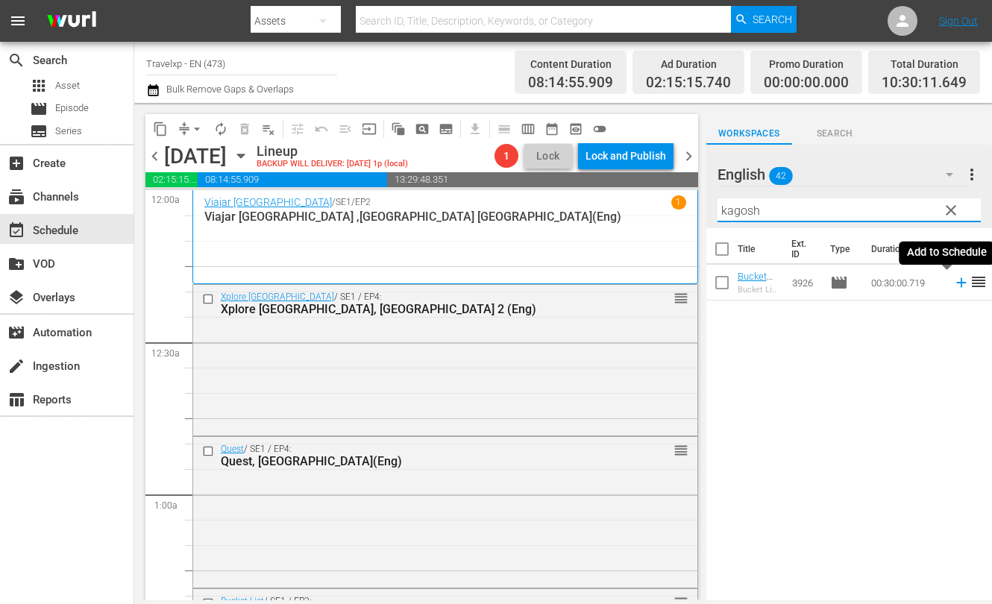
click at [953, 284] on icon at bounding box center [961, 282] width 16 height 16
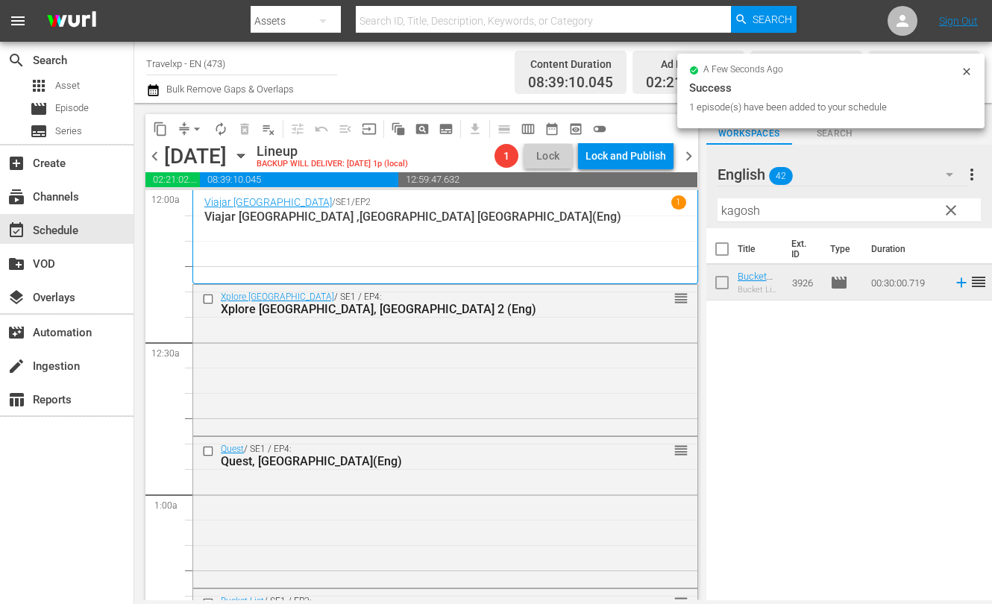
click at [743, 211] on input "kagosh" at bounding box center [848, 210] width 263 height 24
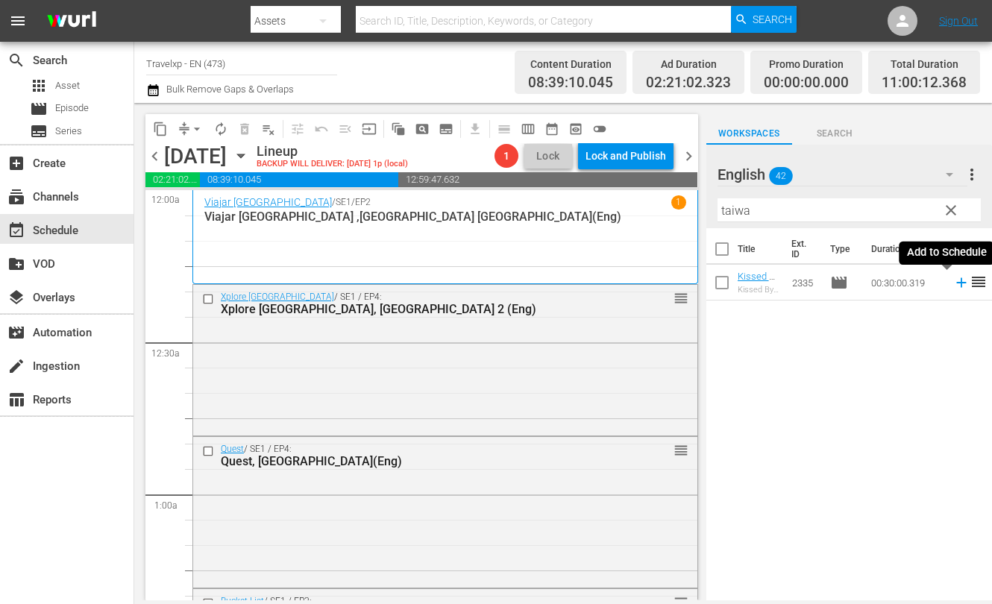
click at [953, 284] on icon at bounding box center [961, 282] width 16 height 16
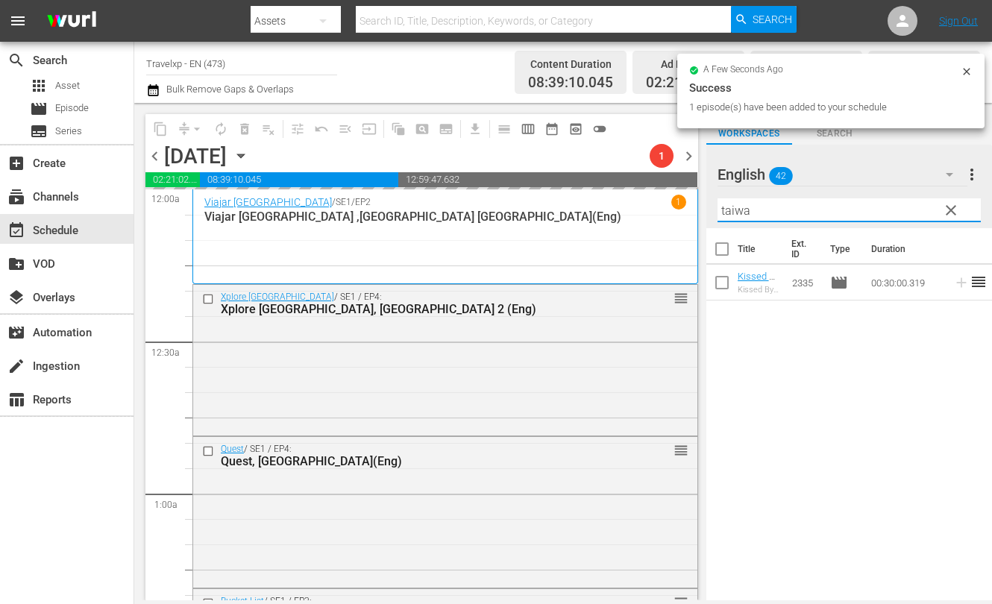
click at [737, 210] on input "taiwa" at bounding box center [848, 210] width 263 height 24
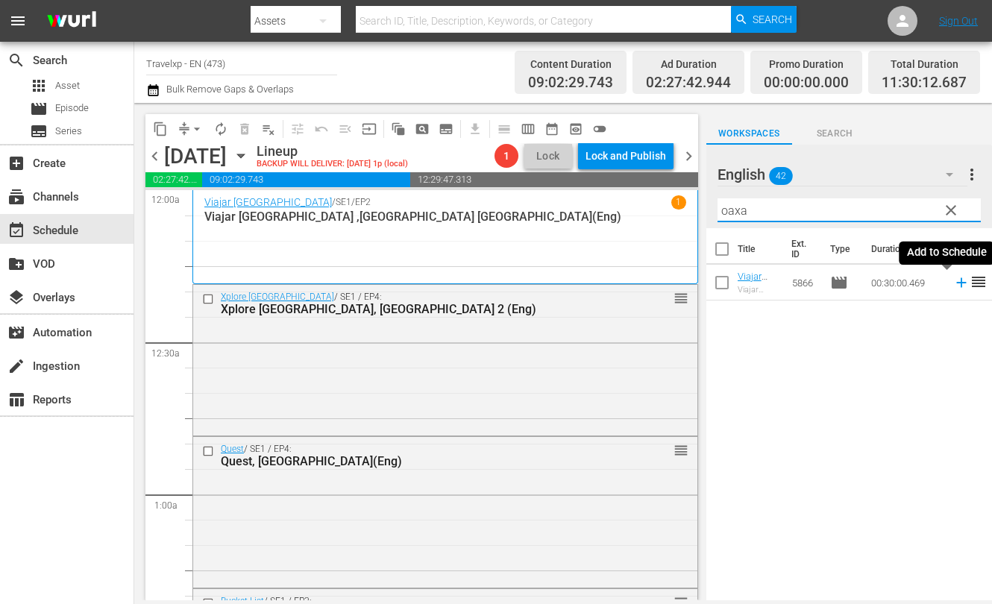
click at [956, 285] on icon at bounding box center [961, 283] width 10 height 10
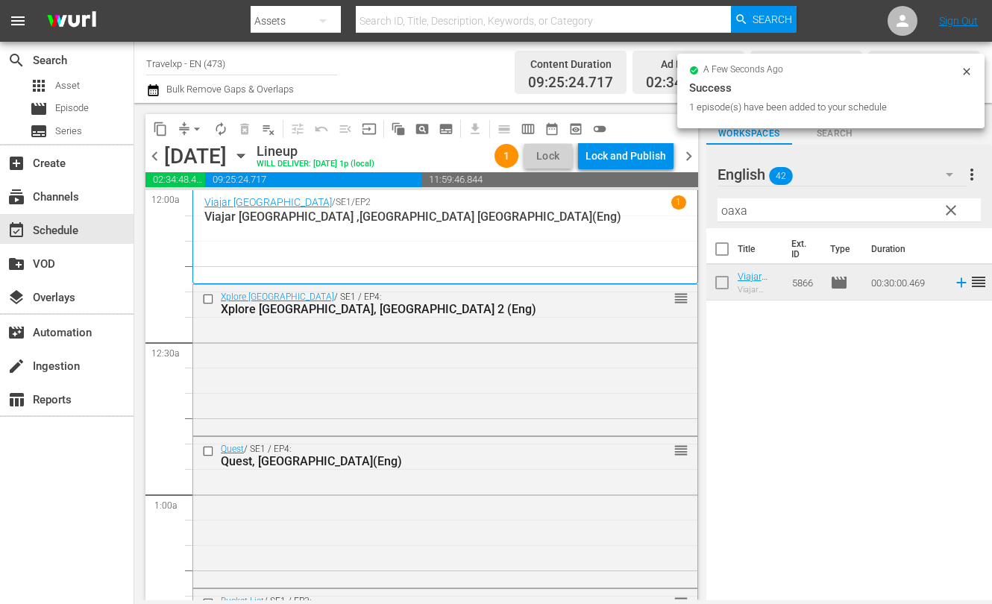
click at [732, 209] on input "oaxa" at bounding box center [848, 210] width 263 height 24
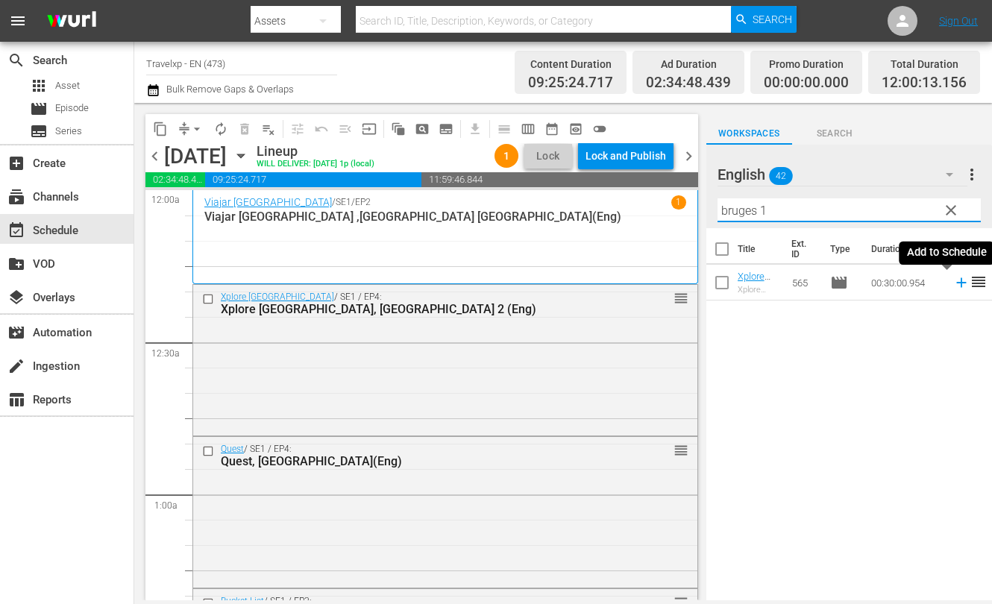
click at [956, 284] on icon at bounding box center [961, 283] width 10 height 10
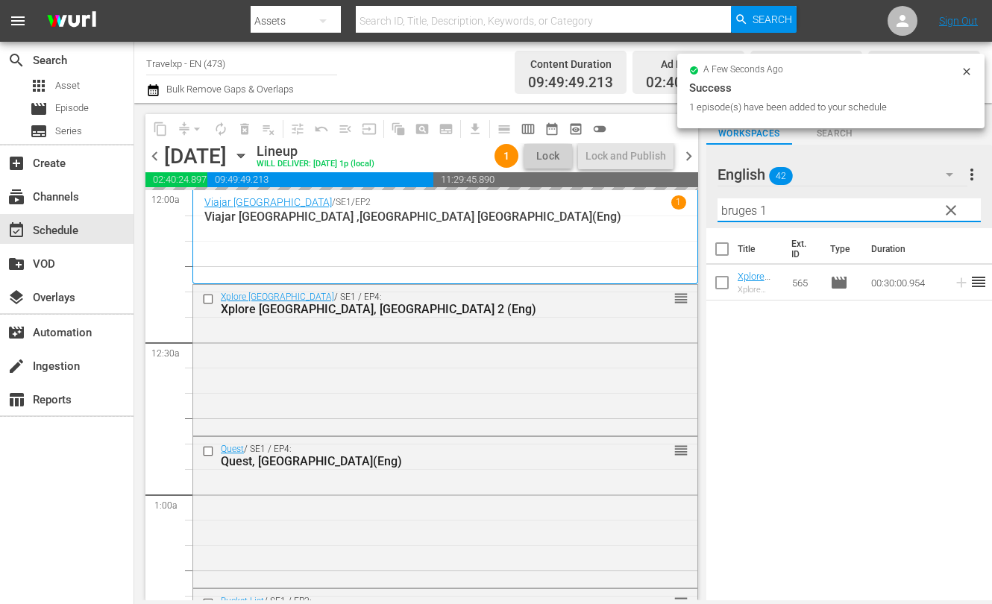
drag, startPoint x: 777, startPoint y: 209, endPoint x: 716, endPoint y: 214, distance: 61.3
click at [716, 214] on div "English 42 English more_vert clear Filter by Title bruges 1" at bounding box center [849, 186] width 286 height 83
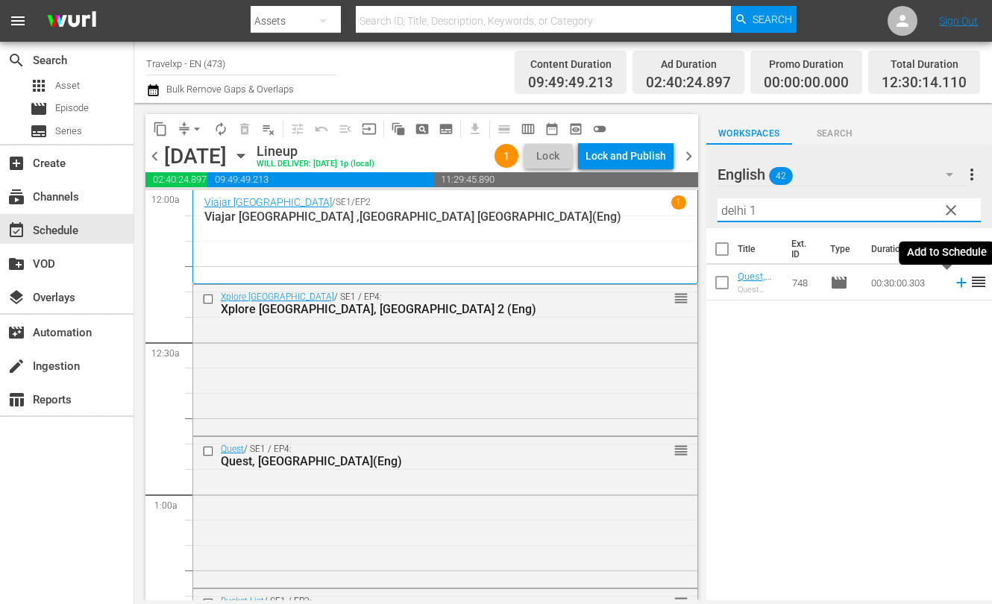
click at [953, 283] on icon at bounding box center [961, 282] width 16 height 16
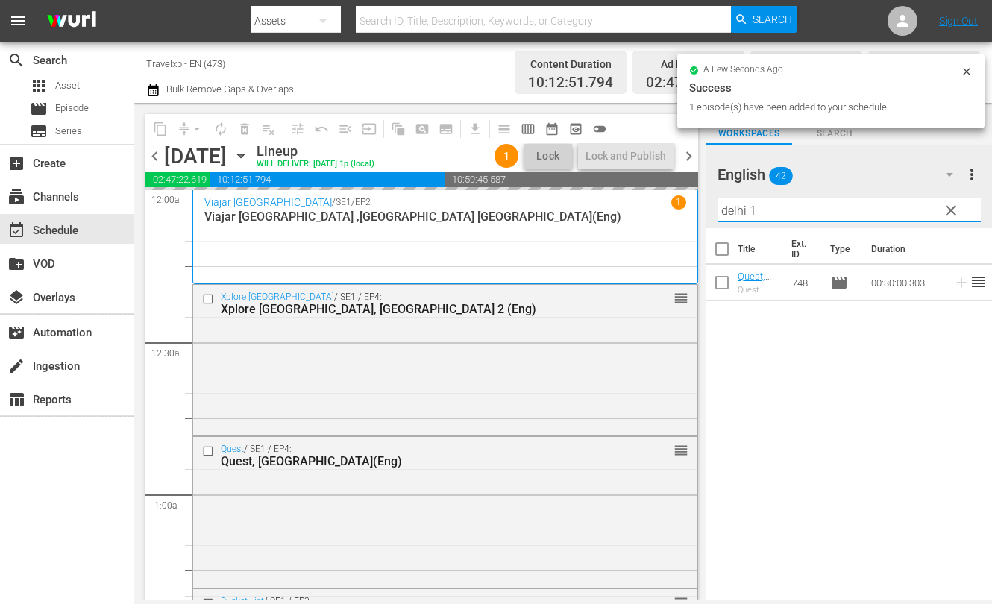
drag, startPoint x: 765, startPoint y: 208, endPoint x: 678, endPoint y: 195, distance: 87.5
click at [678, 195] on div "content_copy compress arrow_drop_down autorenew_outlined delete_forever_outline…" at bounding box center [562, 351] width 857 height 497
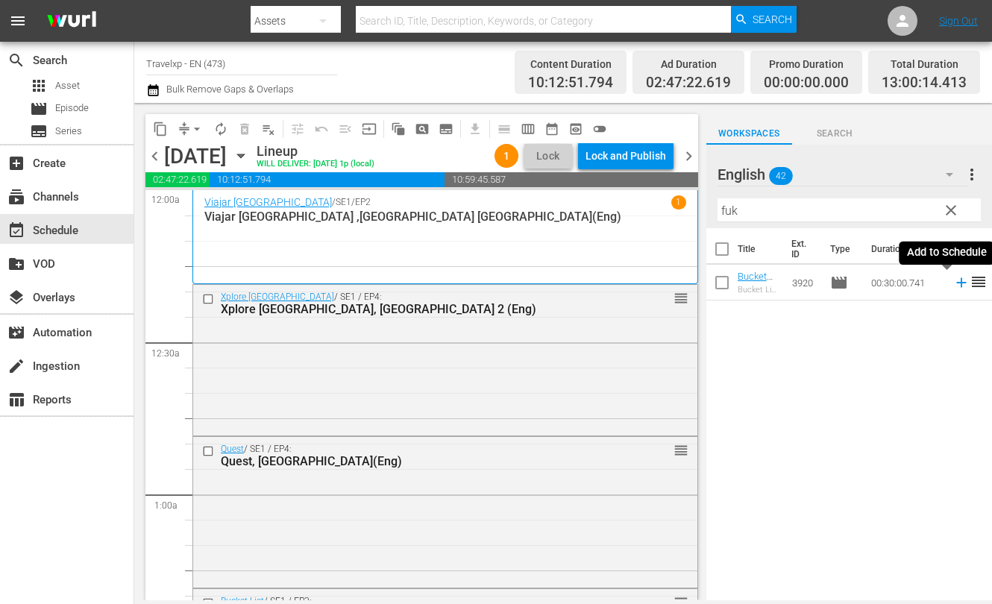
click at [956, 283] on icon at bounding box center [961, 283] width 10 height 10
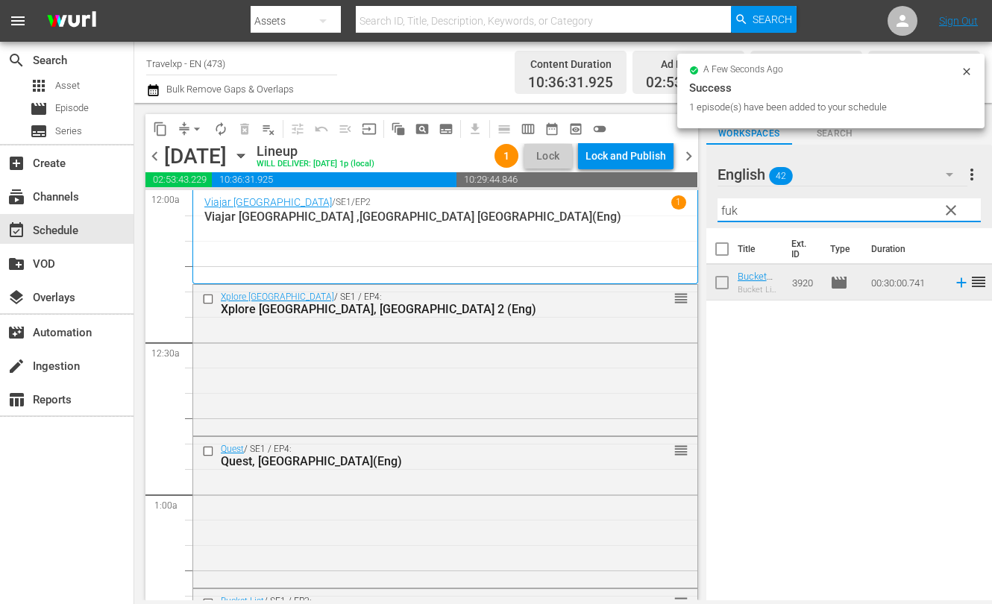
drag, startPoint x: 760, startPoint y: 210, endPoint x: 700, endPoint y: 210, distance: 60.4
click at [700, 210] on div "content_copy compress arrow_drop_down autorenew_outlined delete_forever_outline…" at bounding box center [562, 351] width 857 height 497
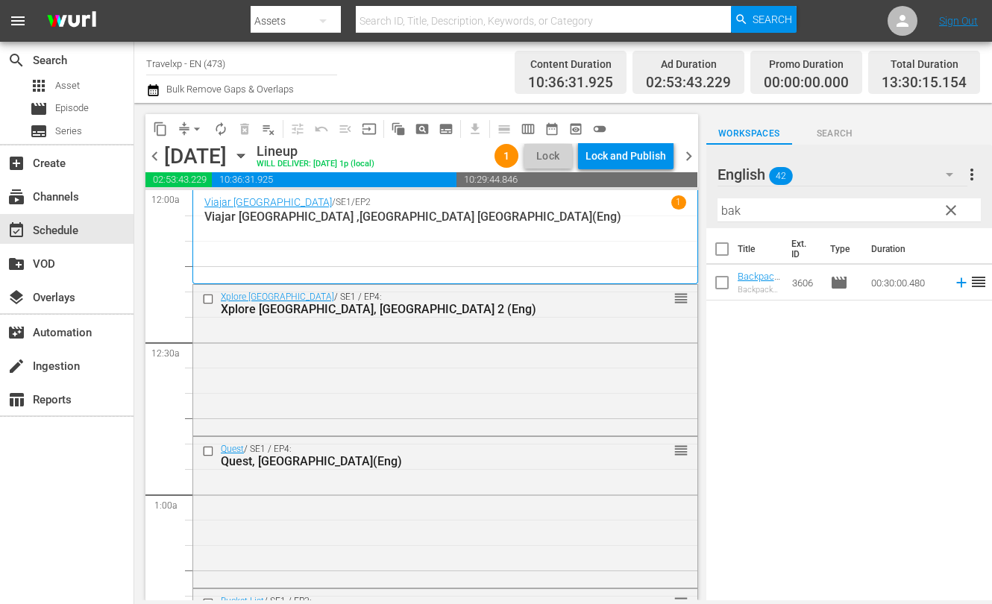
click at [972, 341] on div "Title Ext. ID Type Duration Backpack [GEOGRAPHIC_DATA], [GEOGRAPHIC_DATA] (ENGL…" at bounding box center [849, 415] width 286 height 374
click at [956, 286] on icon at bounding box center [961, 283] width 10 height 10
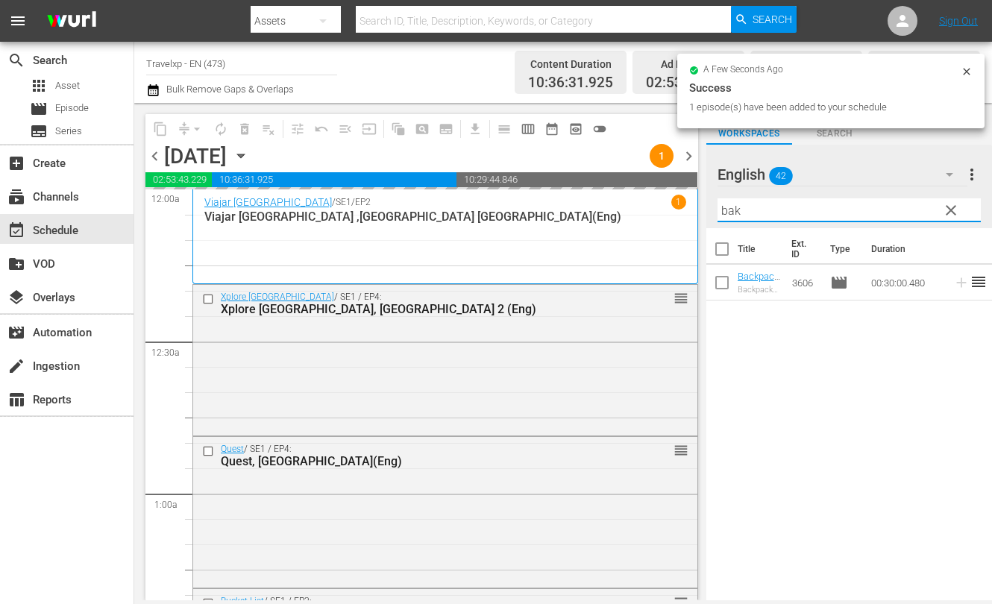
click at [724, 207] on input "bak" at bounding box center [848, 210] width 263 height 24
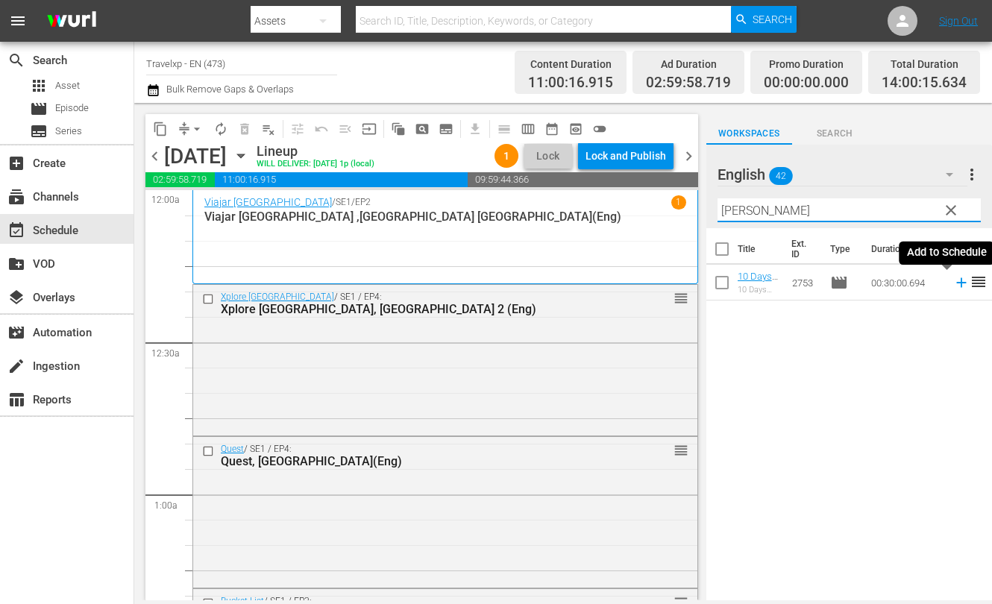
click at [953, 278] on icon at bounding box center [961, 282] width 16 height 16
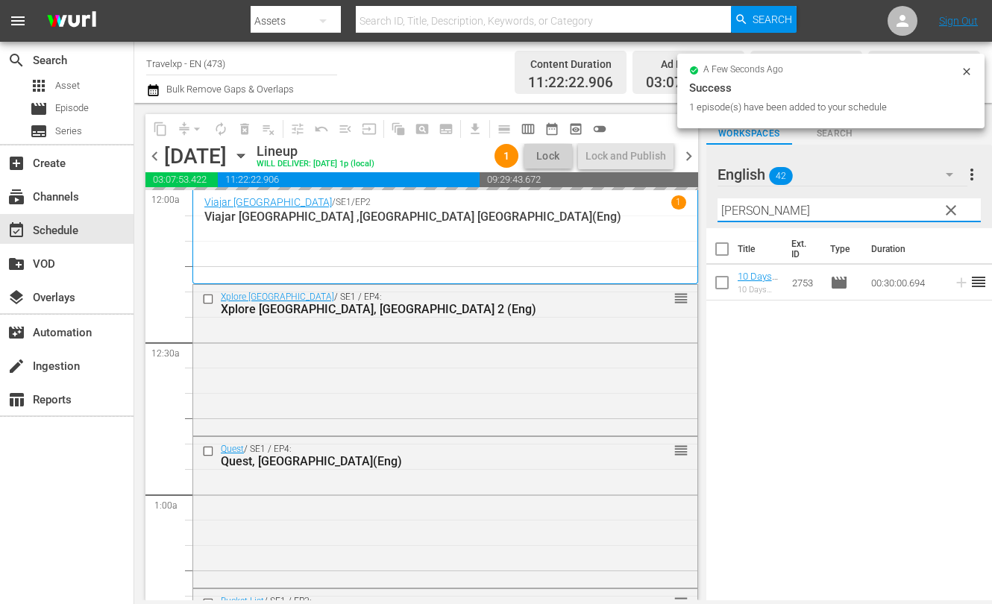
click at [736, 208] on input "[PERSON_NAME]" at bounding box center [848, 210] width 263 height 24
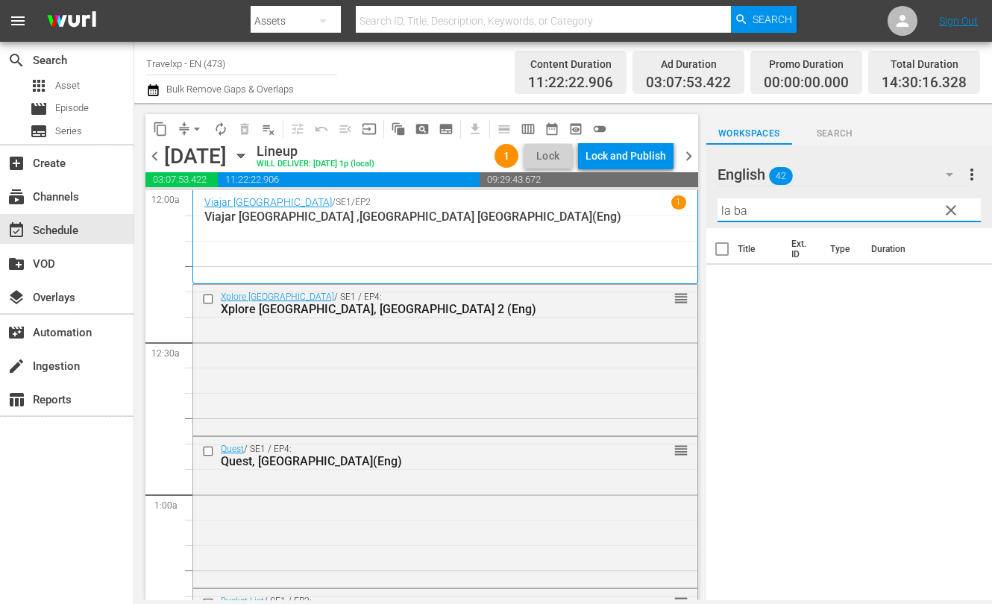
drag, startPoint x: 738, startPoint y: 208, endPoint x: 658, endPoint y: 204, distance: 80.6
click at [658, 204] on div "content_copy compress arrow_drop_down autorenew_outlined delete_forever_outline…" at bounding box center [562, 351] width 857 height 497
click at [956, 283] on icon at bounding box center [961, 283] width 10 height 10
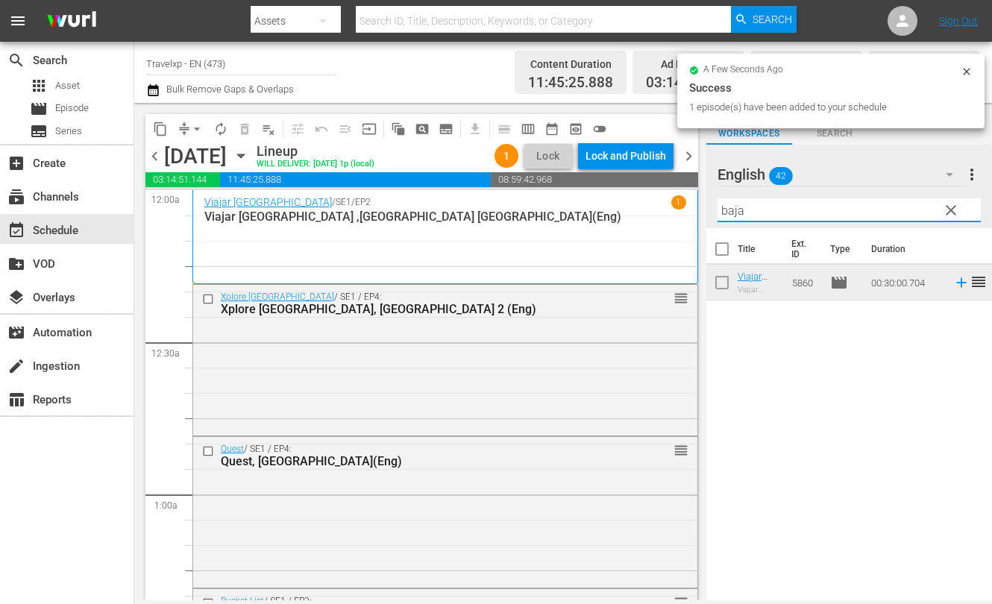
click at [731, 211] on input "baja" at bounding box center [848, 210] width 263 height 24
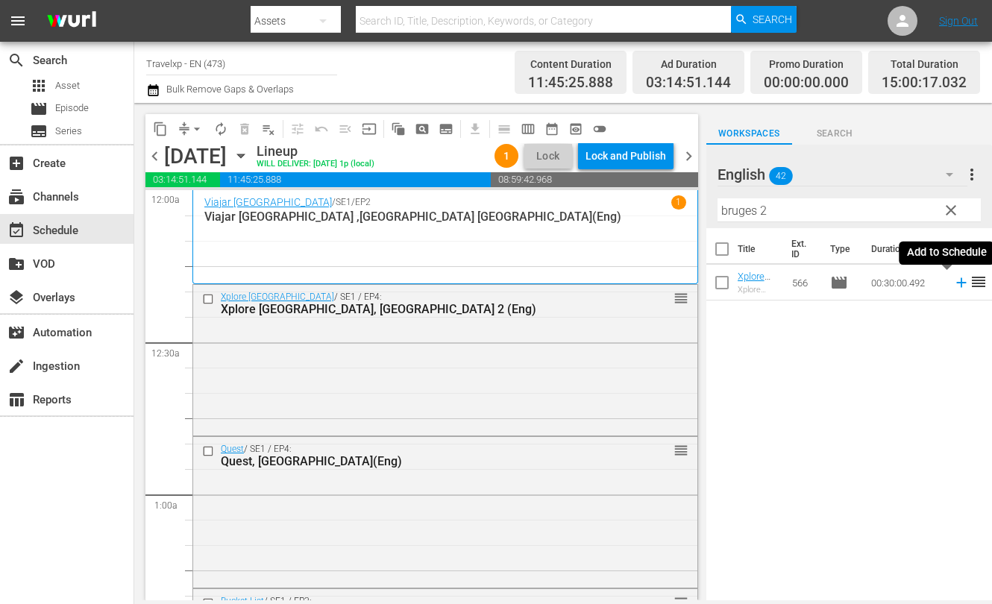
click at [953, 280] on icon at bounding box center [961, 282] width 16 height 16
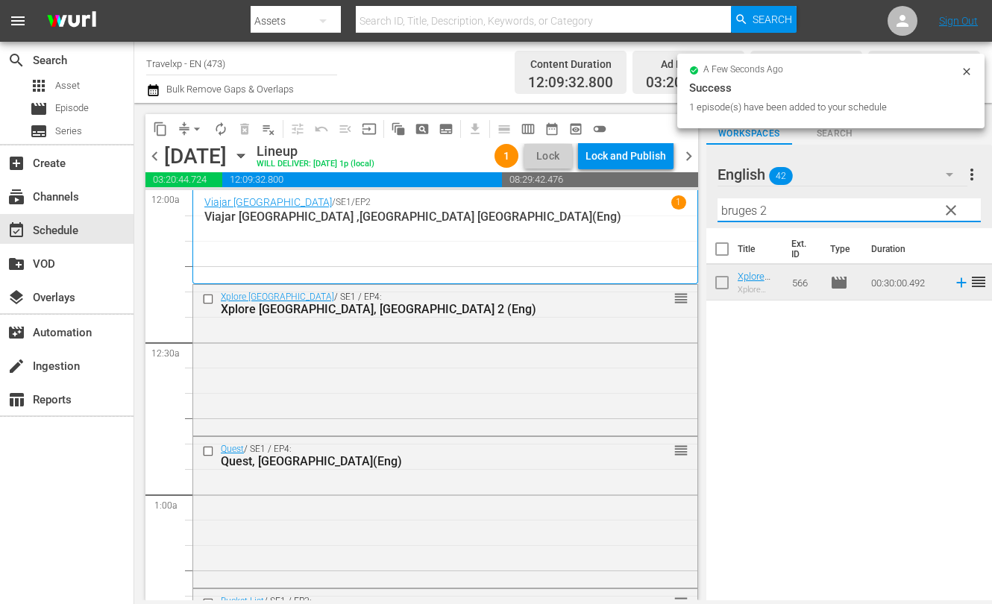
click at [738, 207] on input "bruges 2" at bounding box center [848, 210] width 263 height 24
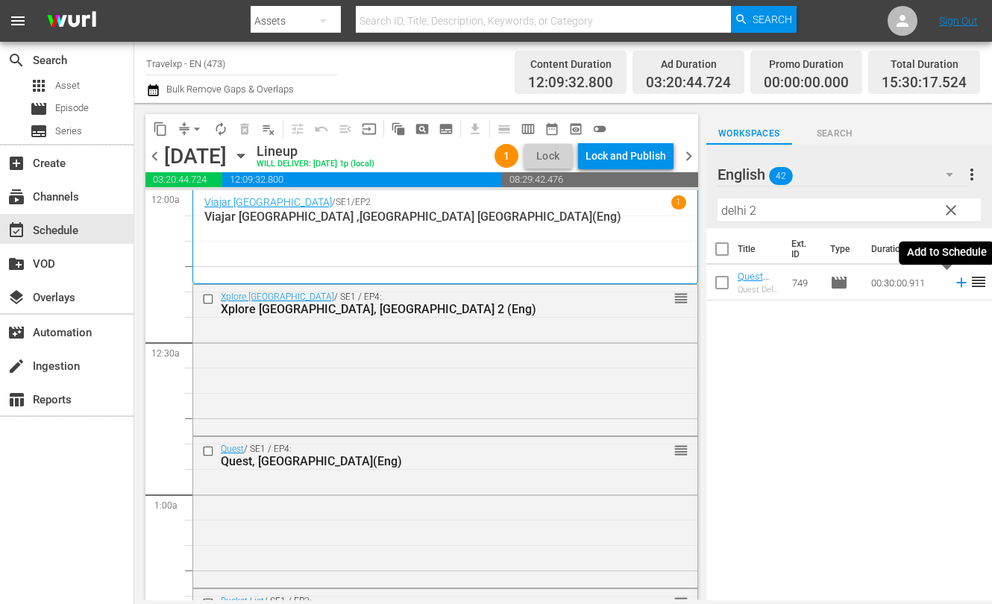
click at [956, 282] on icon at bounding box center [961, 283] width 10 height 10
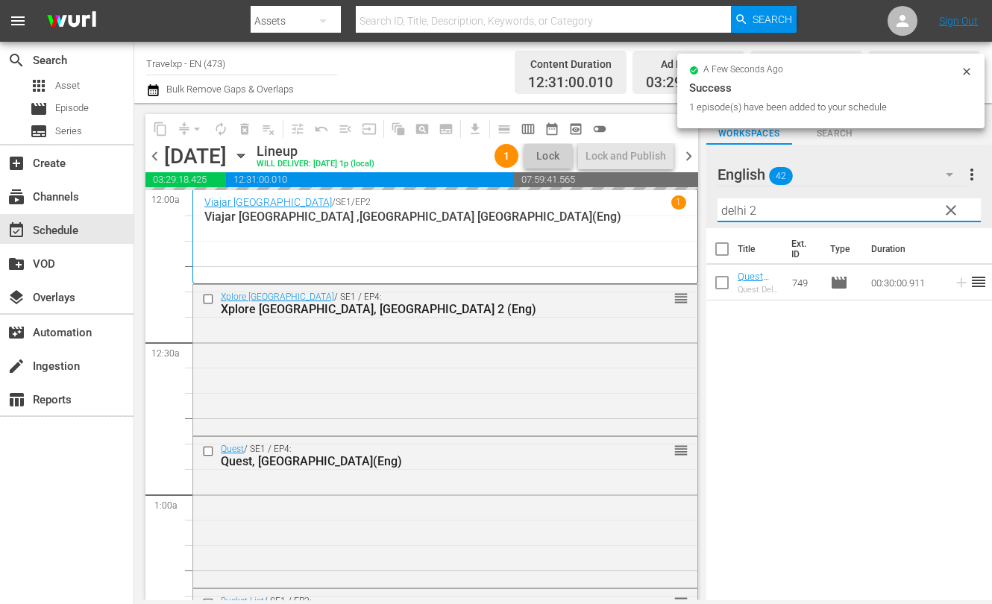
drag, startPoint x: 772, startPoint y: 212, endPoint x: 713, endPoint y: 210, distance: 58.9
click at [713, 210] on div "English 42 English more_vert clear Filter by Title delhi 2" at bounding box center [849, 186] width 286 height 83
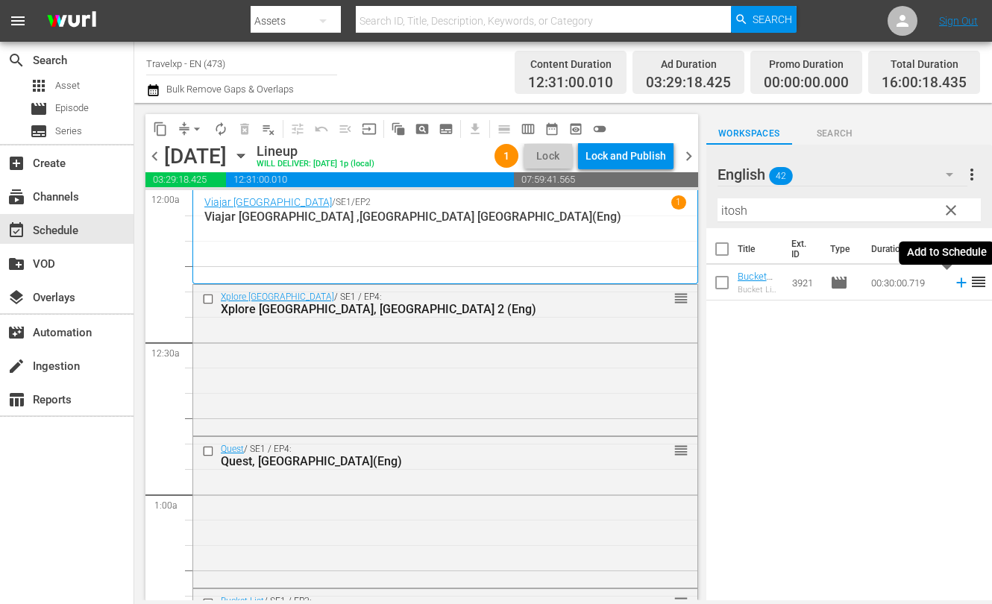
click at [956, 283] on icon at bounding box center [961, 283] width 10 height 10
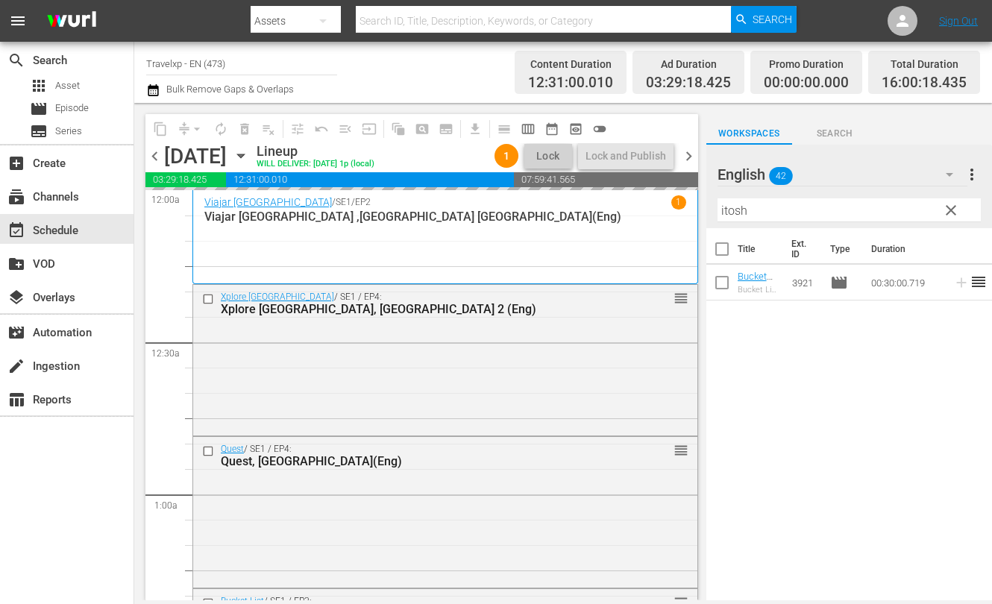
click at [742, 212] on input "itosh" at bounding box center [848, 210] width 263 height 24
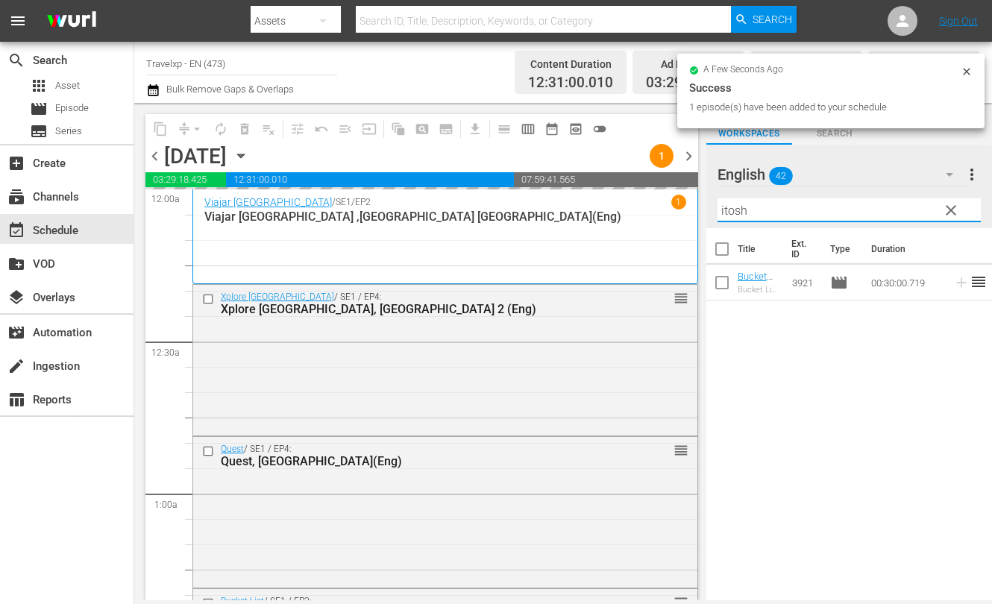
click at [742, 212] on input "itosh" at bounding box center [848, 210] width 263 height 24
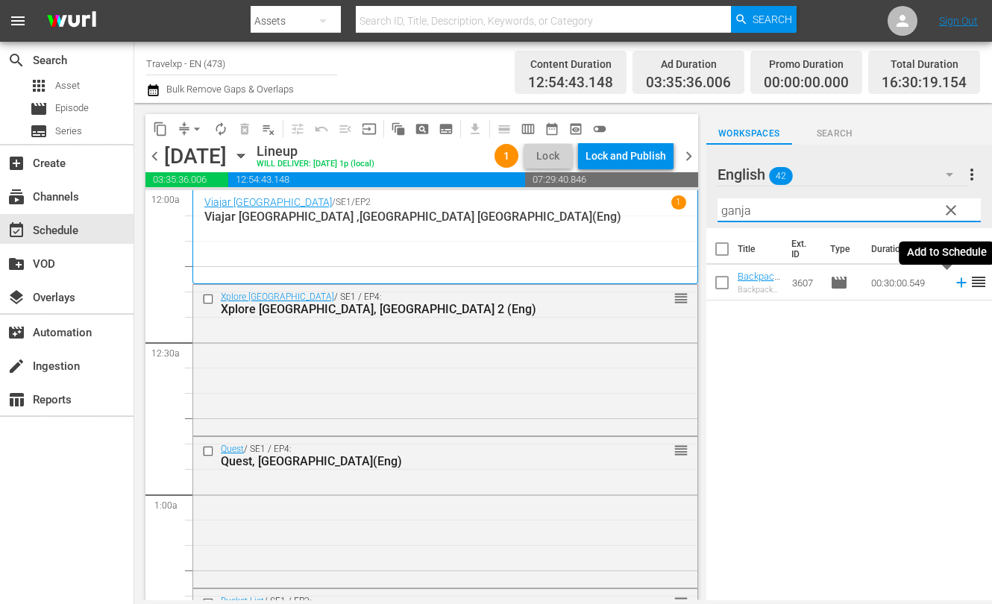
click at [956, 283] on icon at bounding box center [961, 283] width 10 height 10
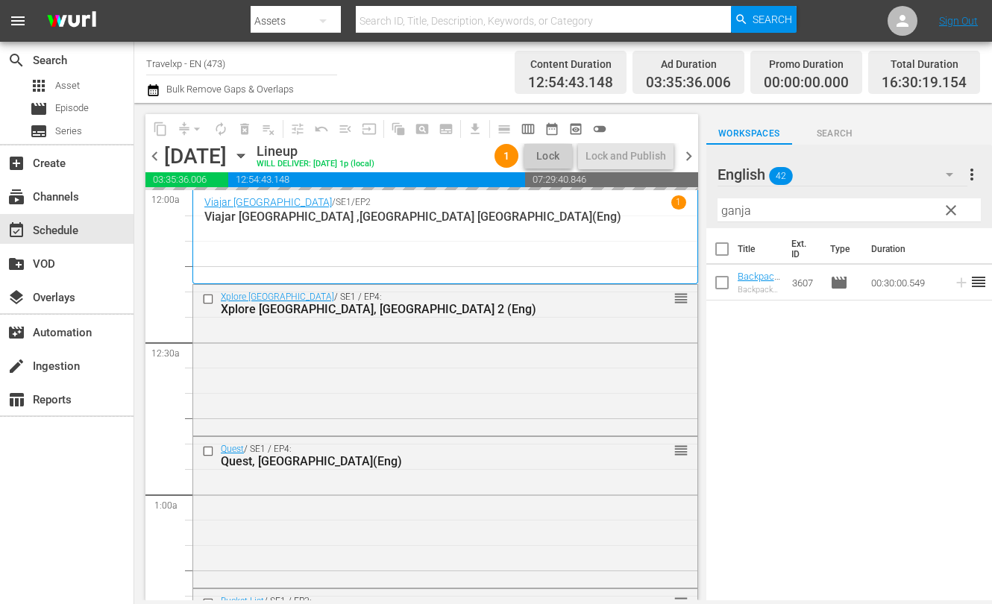
click at [740, 212] on input "ganja" at bounding box center [848, 210] width 263 height 24
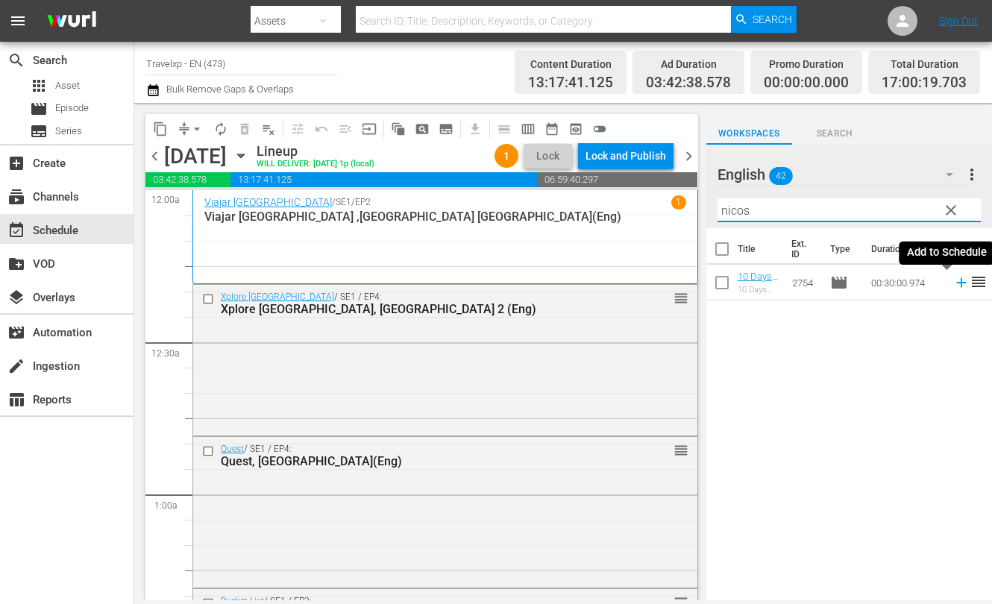
type input "nicos"
click at [953, 281] on icon at bounding box center [961, 282] width 16 height 16
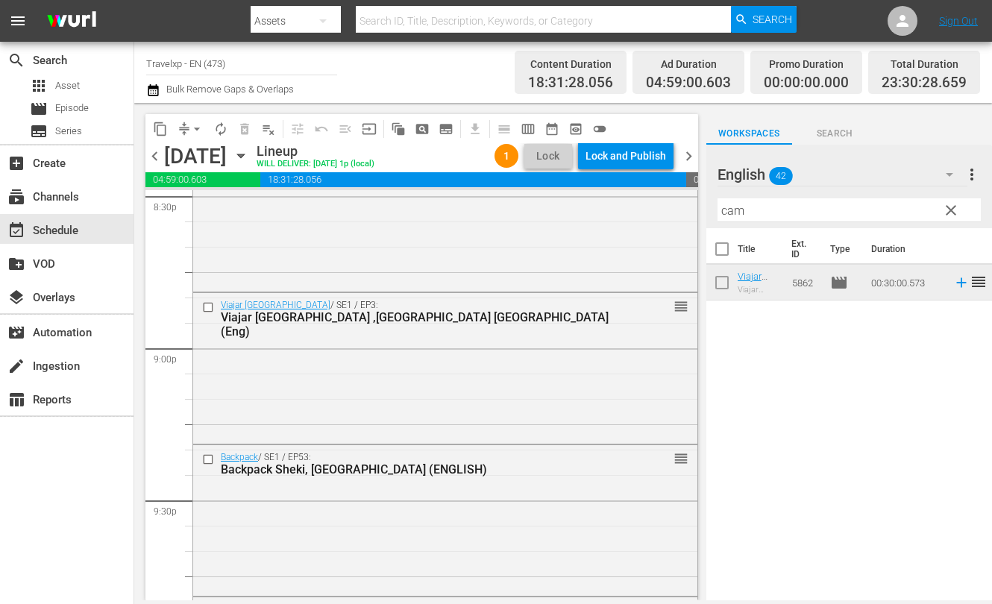
scroll to position [6236, 0]
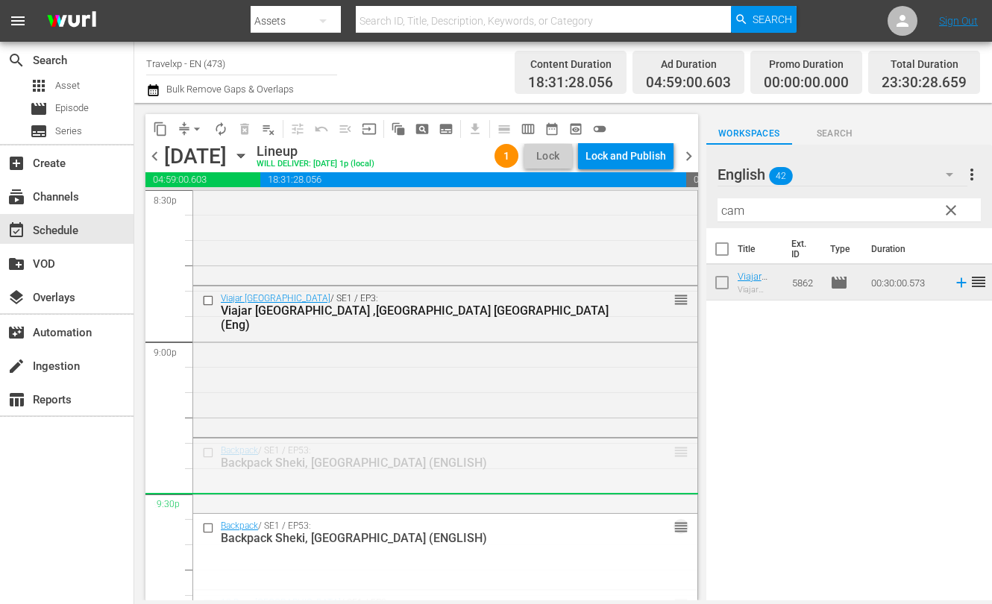
drag, startPoint x: 667, startPoint y: 450, endPoint x: 666, endPoint y: 514, distance: 64.1
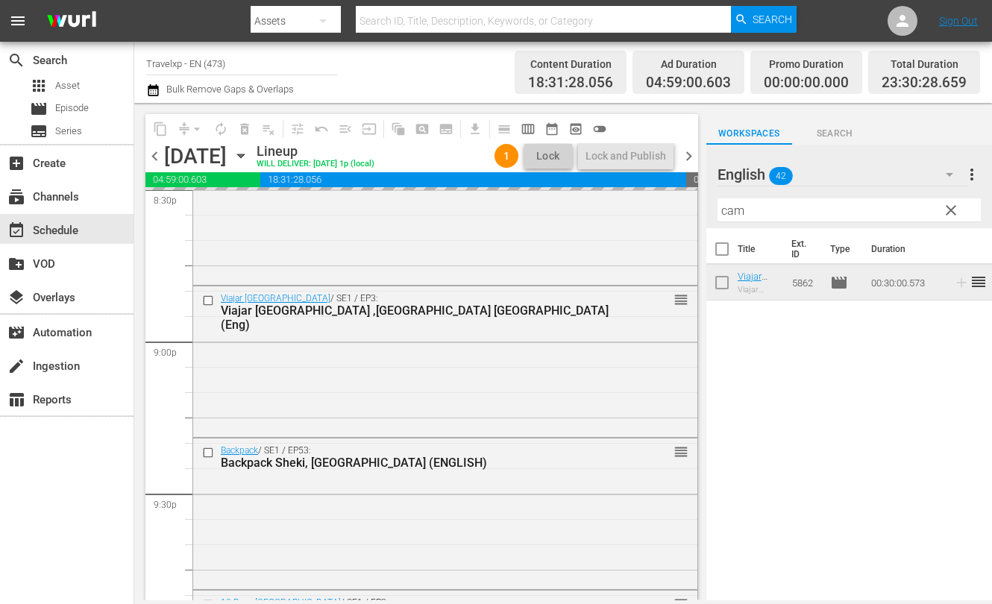
click at [736, 211] on input "cam" at bounding box center [848, 210] width 263 height 24
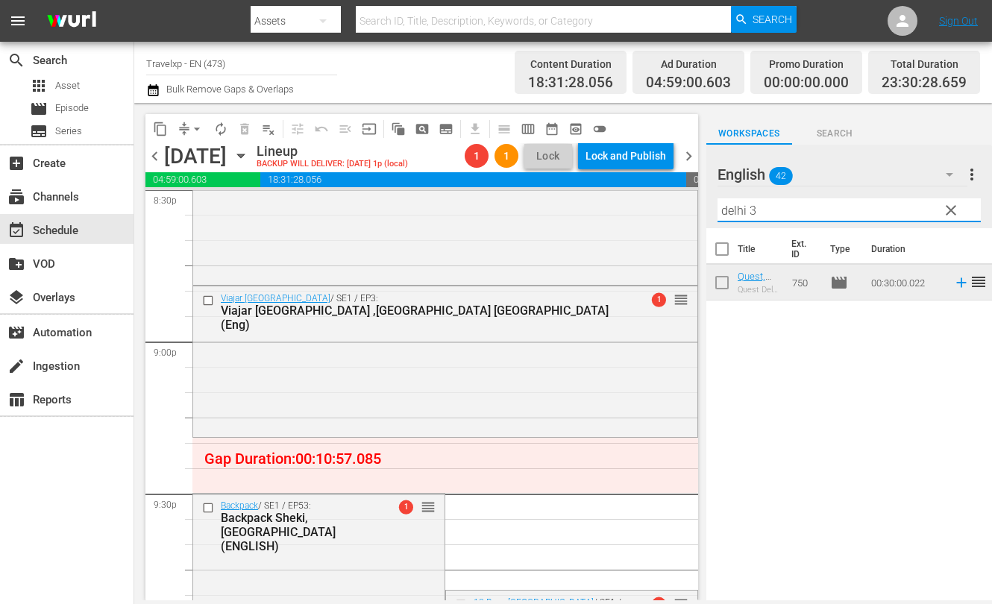
type input "delhi 3"
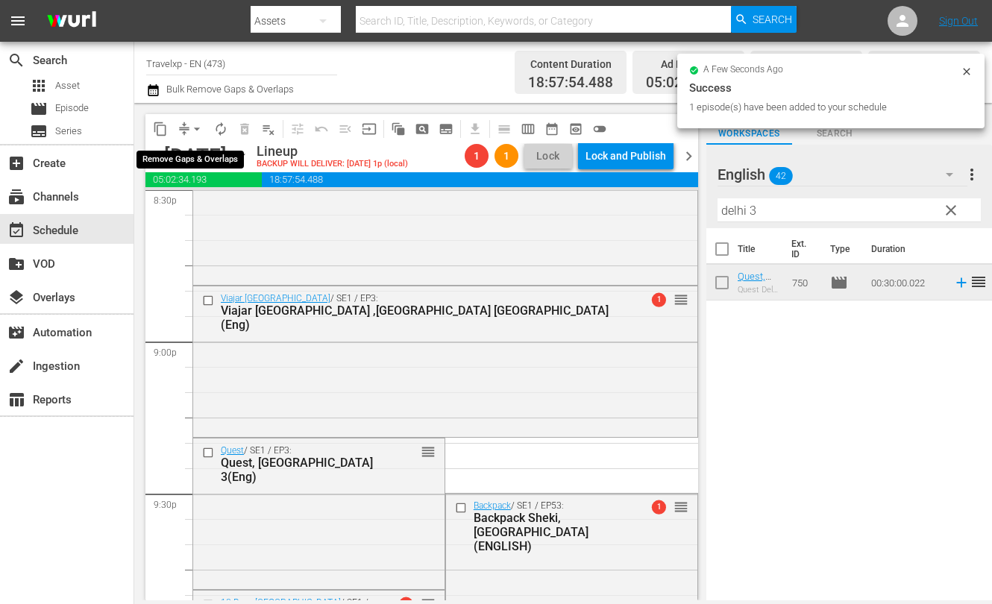
click at [194, 133] on span "arrow_drop_down" at bounding box center [196, 129] width 15 height 15
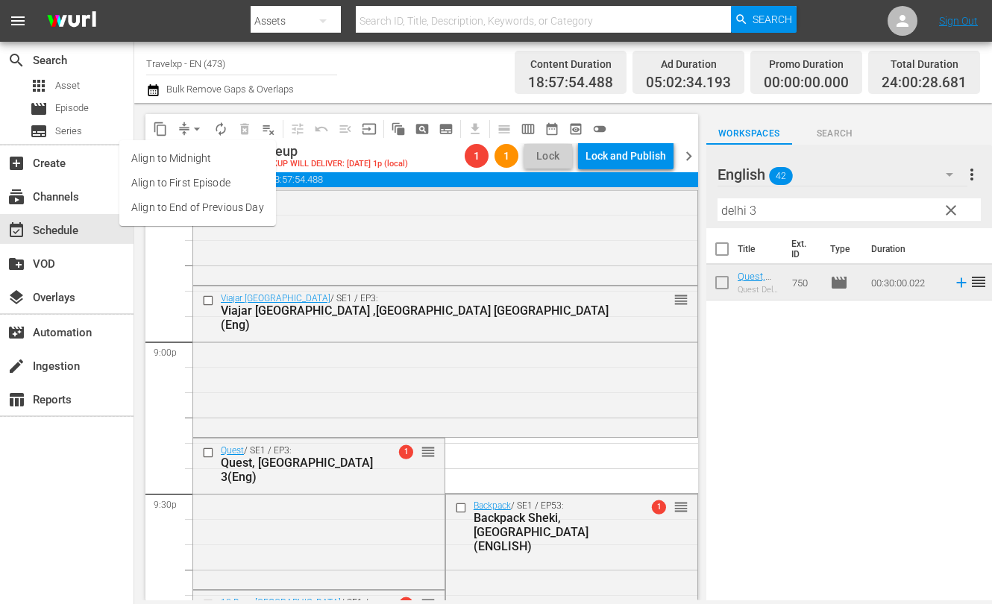
click at [233, 212] on li "Align to End of Previous Day" at bounding box center [197, 207] width 157 height 25
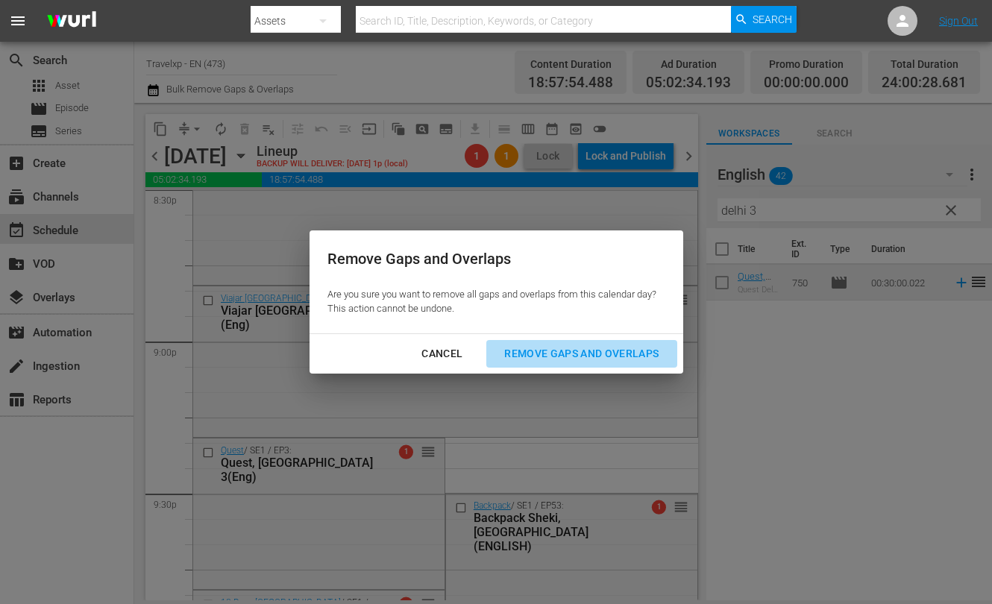
click at [624, 348] on div "Remove Gaps and Overlaps" at bounding box center [581, 353] width 178 height 19
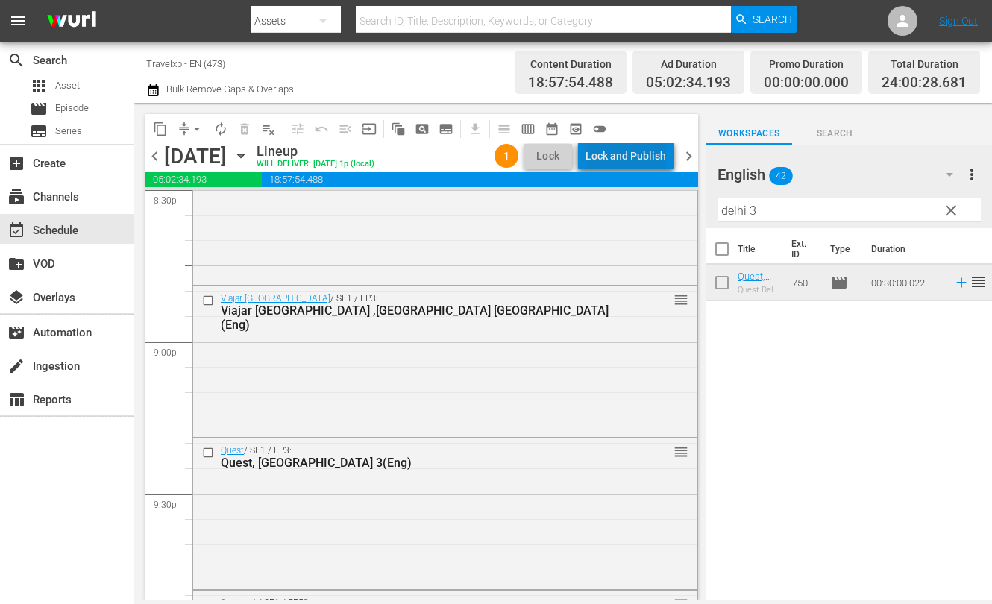
click at [647, 149] on div "Lock and Publish" at bounding box center [625, 155] width 81 height 27
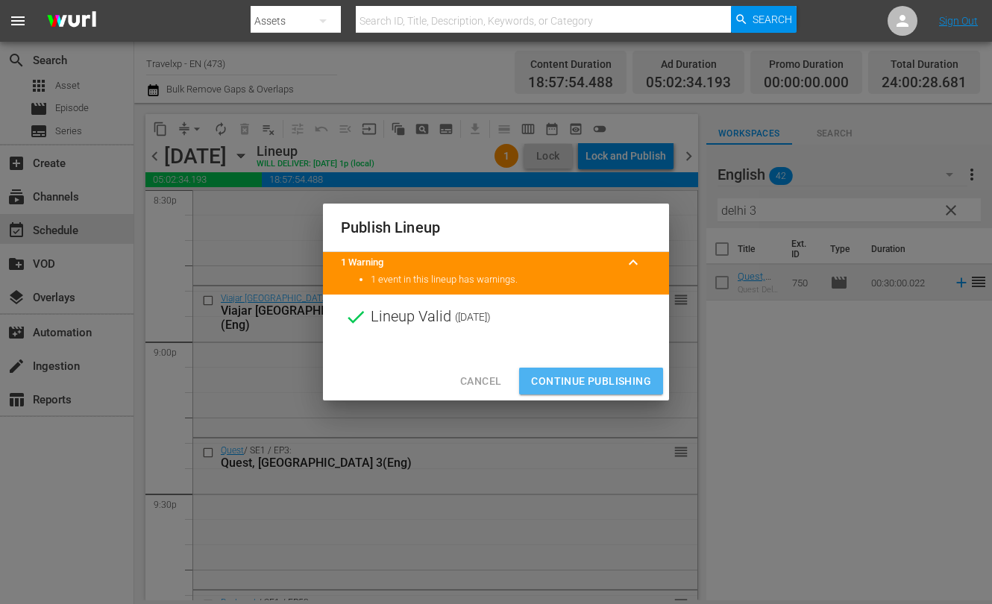
click at [598, 382] on span "Continue Publishing" at bounding box center [591, 381] width 120 height 19
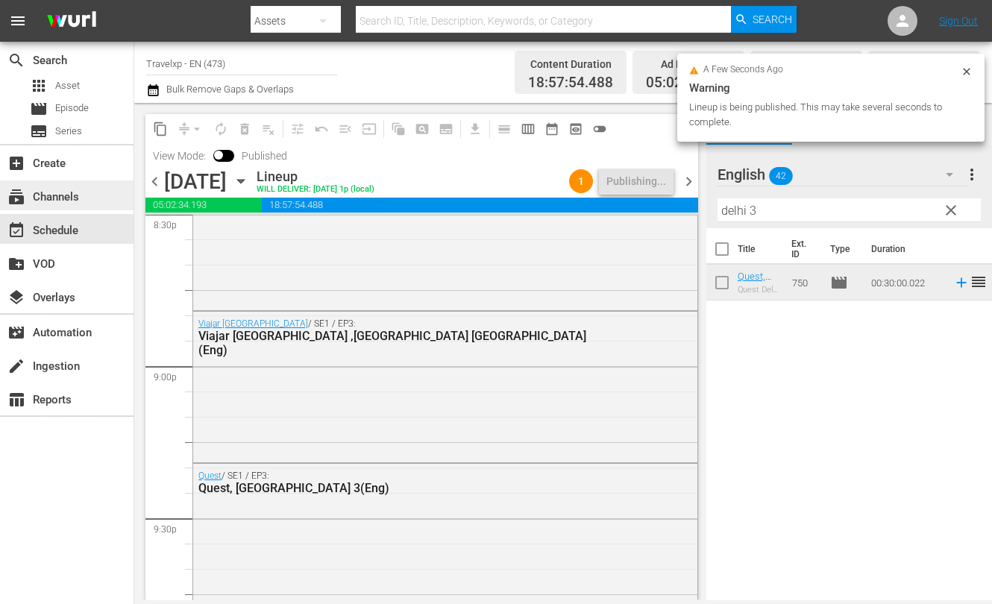
click at [45, 190] on div "subscriptions Channels" at bounding box center [41, 194] width 83 height 13
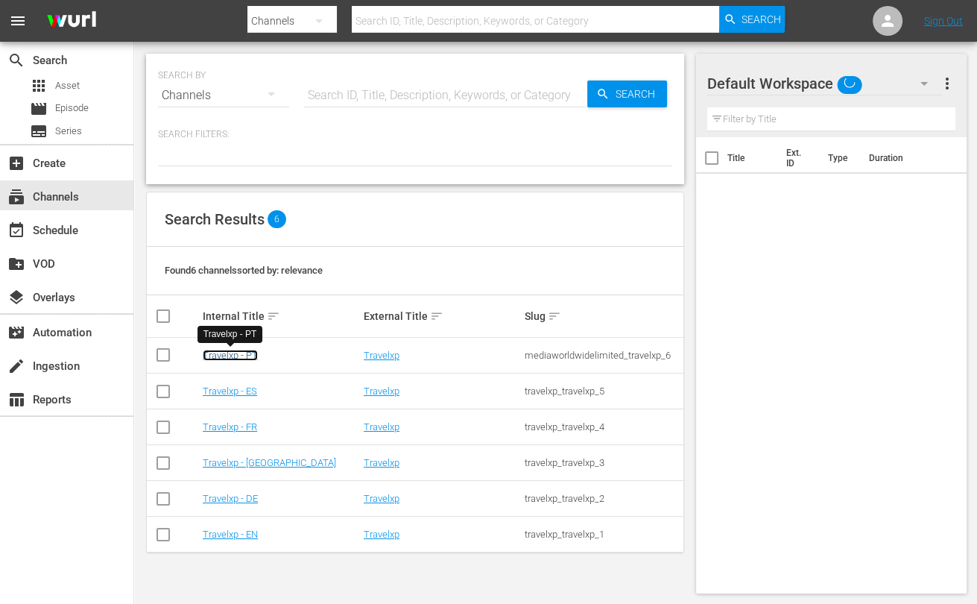
click at [230, 355] on link "Travelxp - PT" at bounding box center [230, 355] width 55 height 11
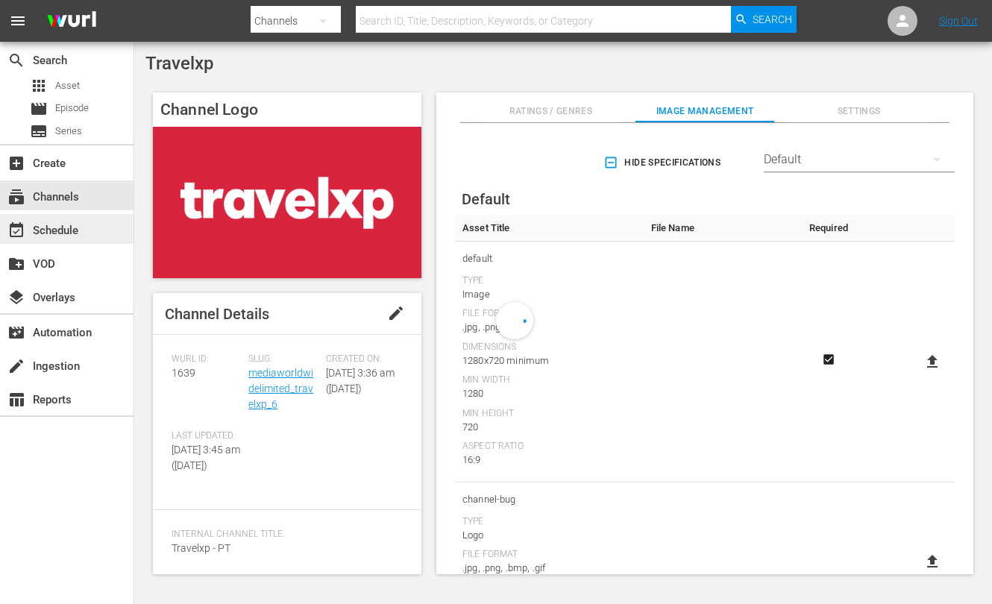
click at [64, 226] on div "event_available Schedule" at bounding box center [41, 227] width 83 height 13
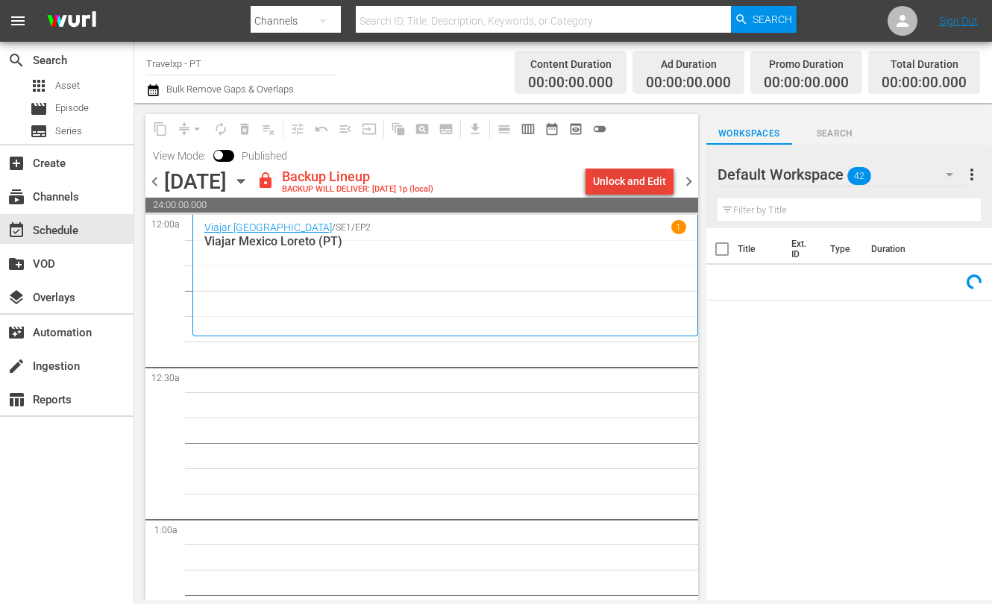
click at [623, 186] on div "Unlock and Edit" at bounding box center [629, 181] width 73 height 27
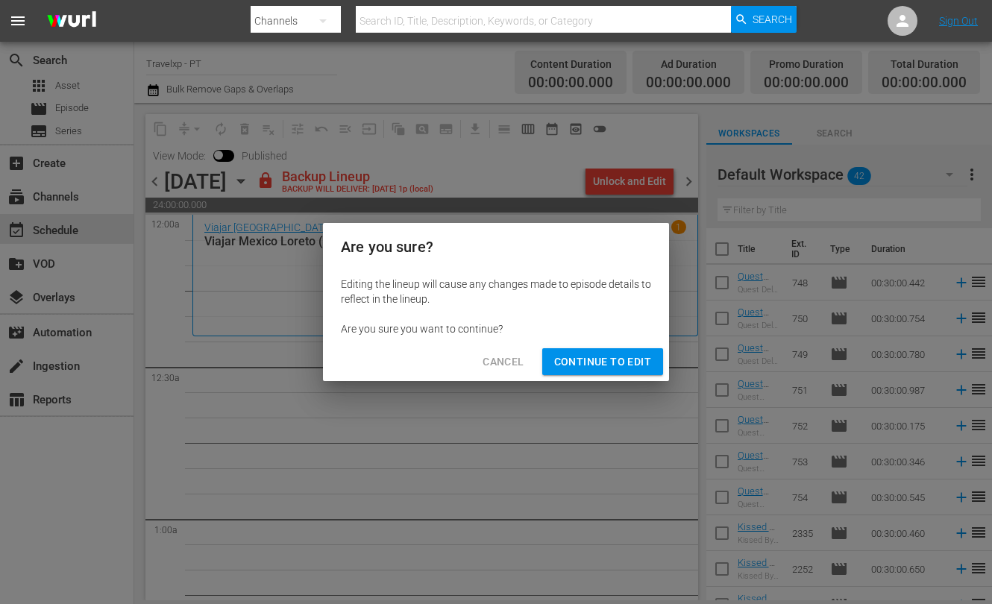
click at [631, 356] on span "Continue to Edit" at bounding box center [602, 362] width 97 height 19
